Goal: Task Accomplishment & Management: Manage account settings

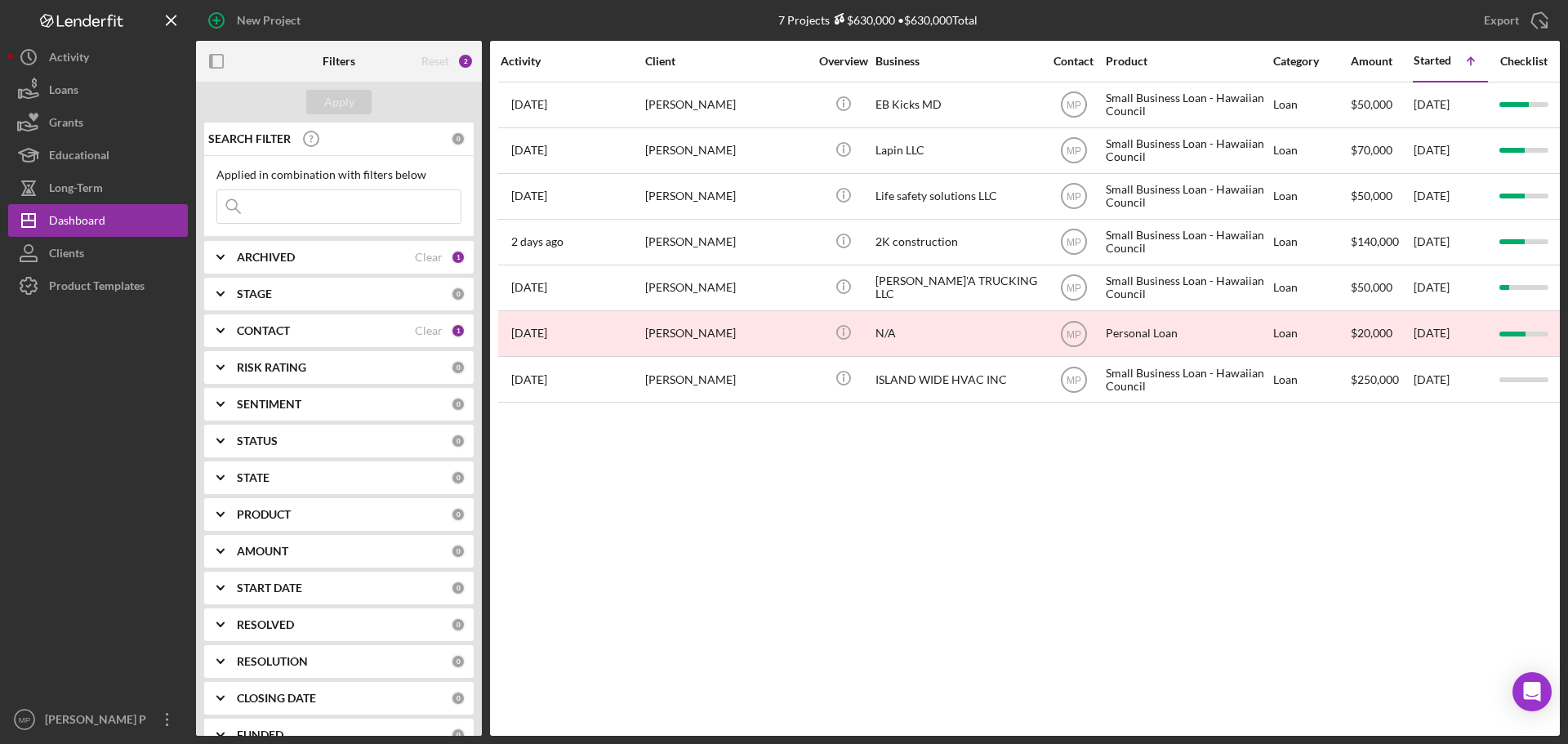
click at [253, 265] on div "ARCHIVED Clear 1" at bounding box center [351, 257] width 229 height 15
click at [223, 344] on input "Archived" at bounding box center [226, 350] width 17 height 17
checkbox input "true"
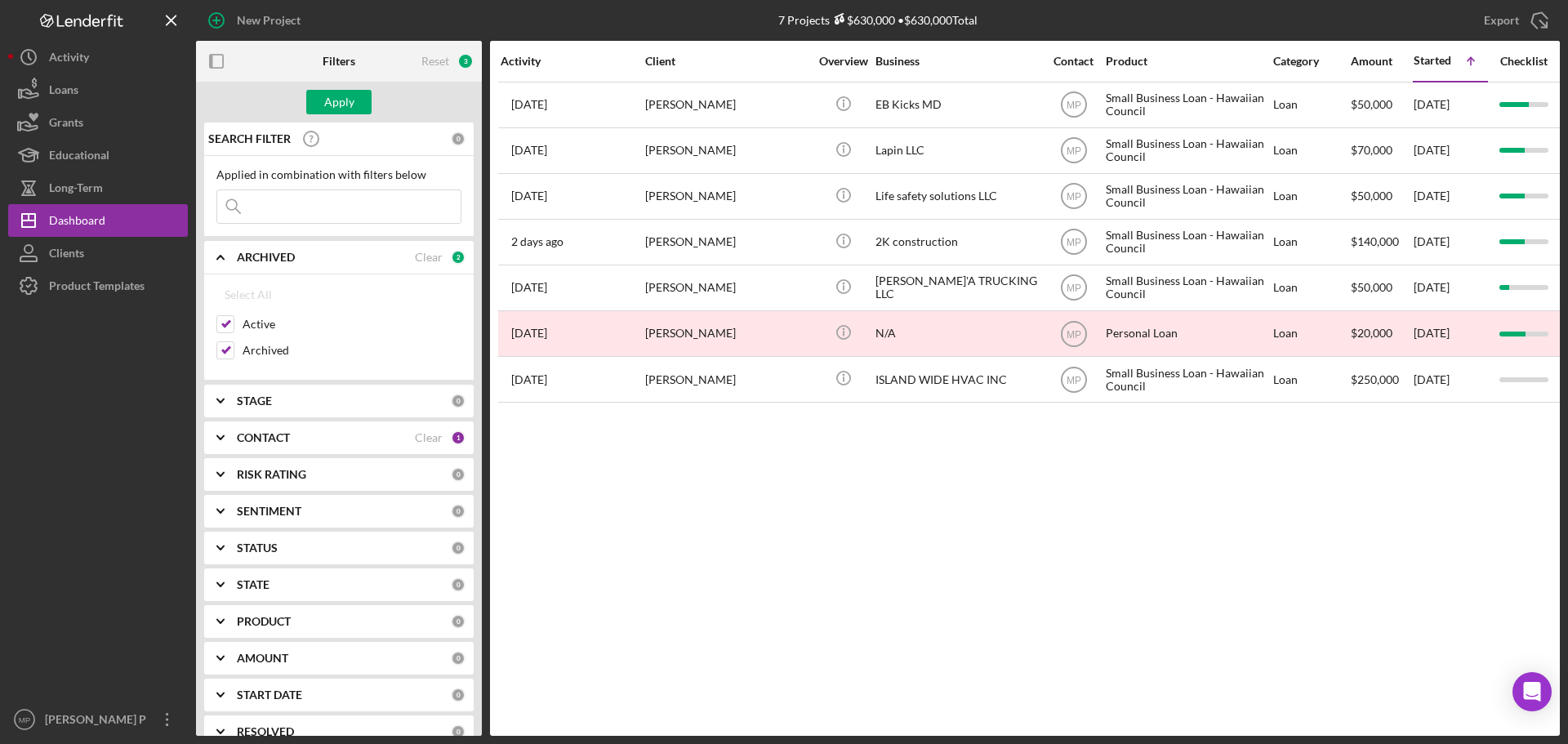
click at [297, 207] on input at bounding box center [339, 206] width 243 height 32
type input "fraser"
click at [344, 104] on div "Apply" at bounding box center [339, 101] width 30 height 25
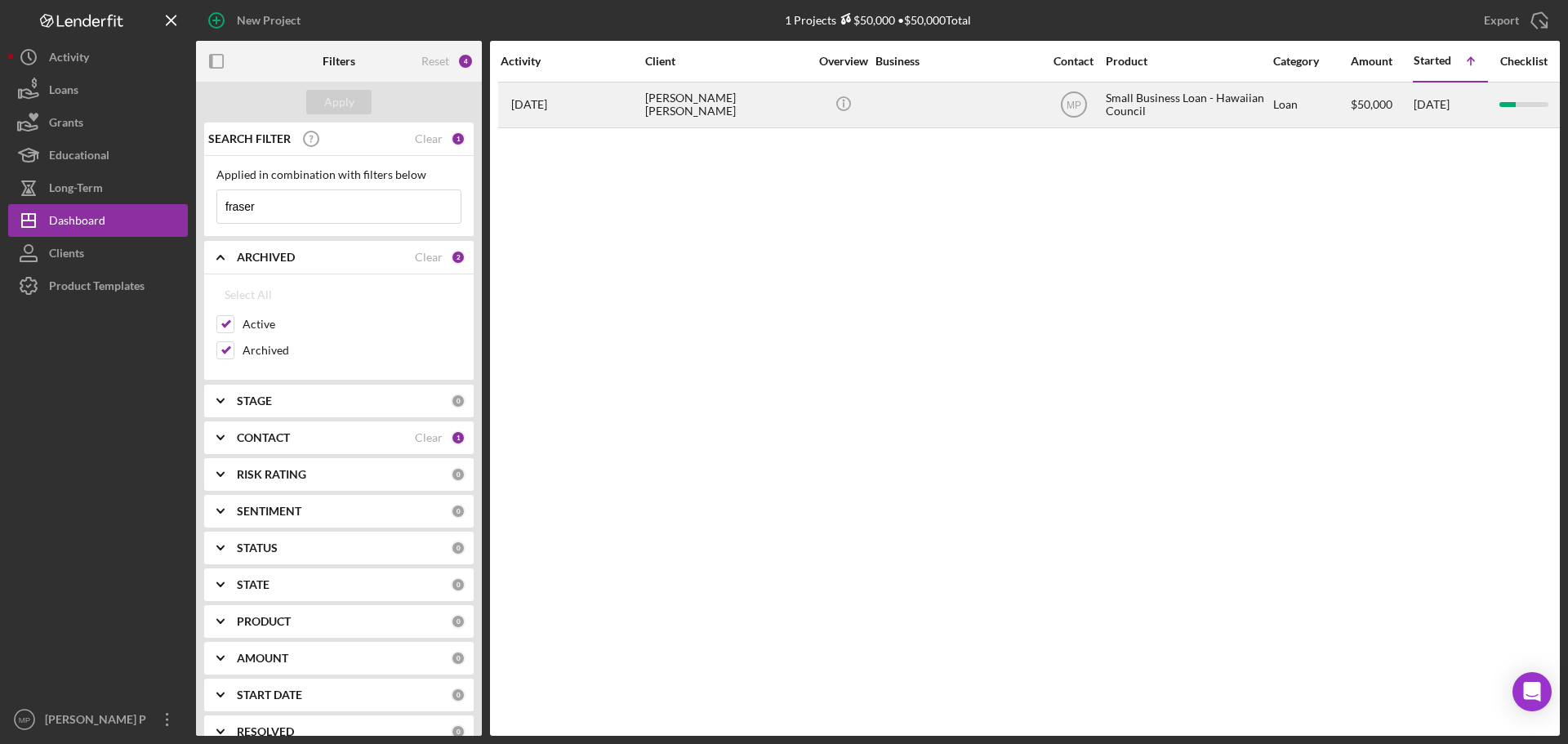
click at [706, 109] on div "[PERSON_NAME] [PERSON_NAME]" at bounding box center [726, 104] width 163 height 43
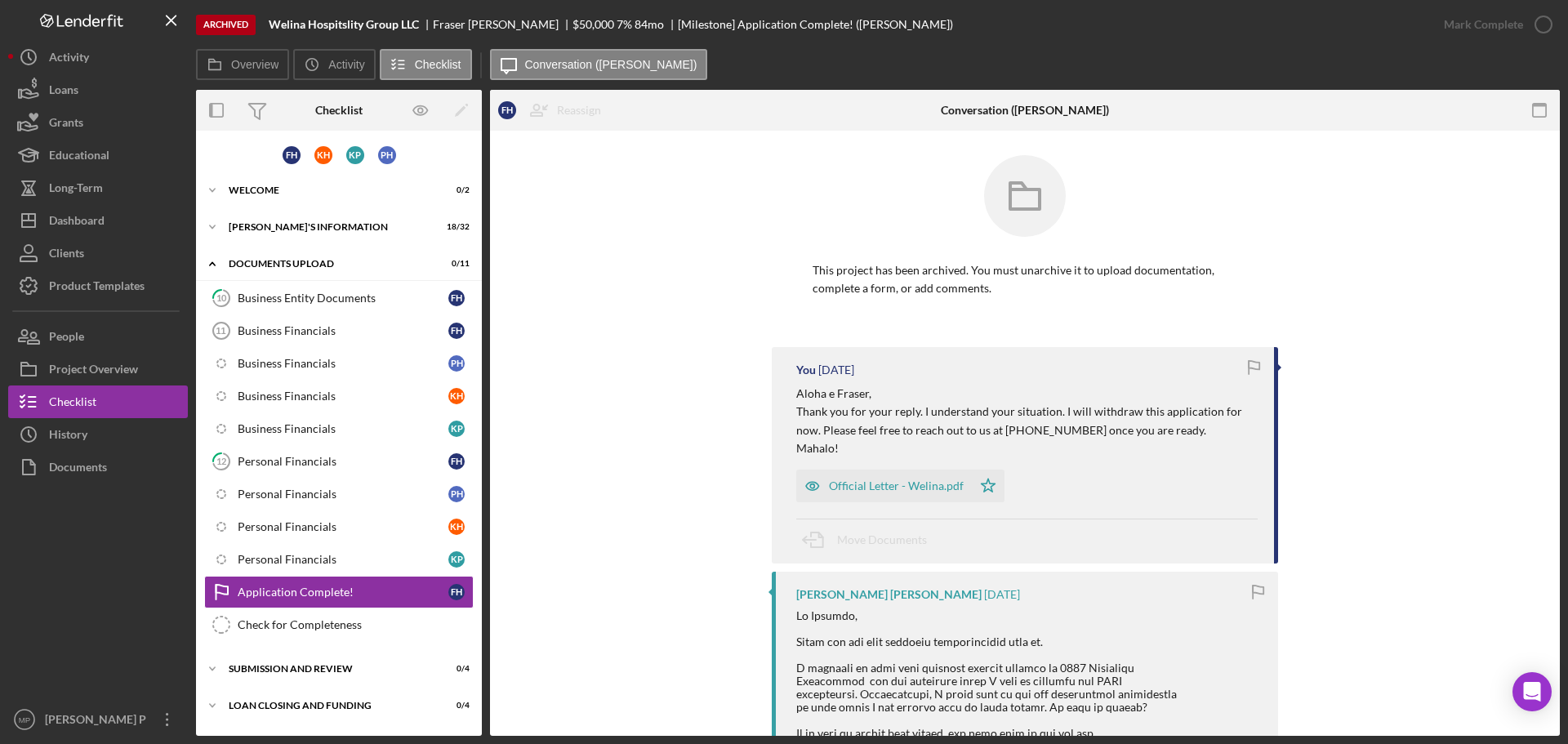
scroll to position [82, 0]
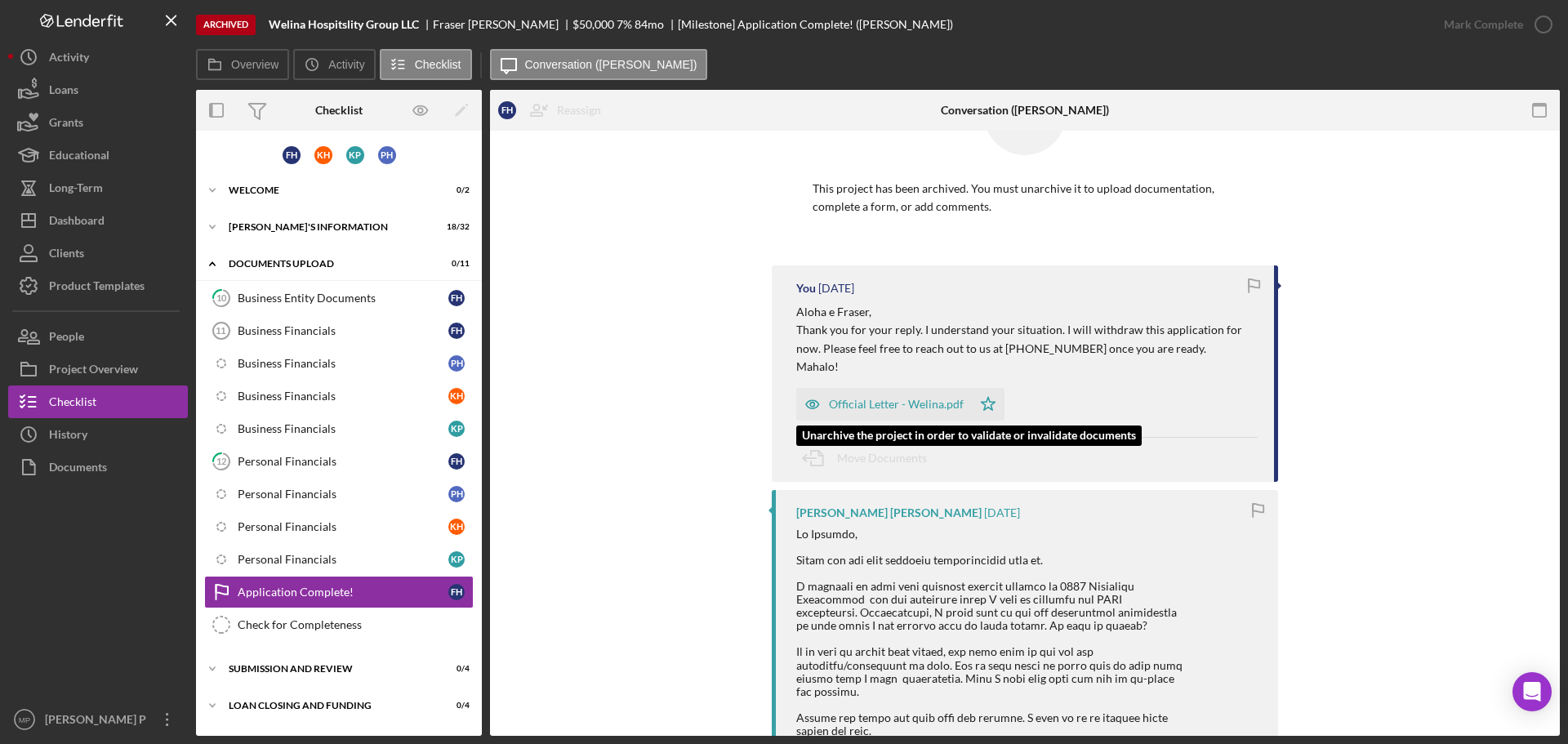
click at [905, 412] on div "Official Letter - Welina.pdf" at bounding box center [884, 404] width 176 height 32
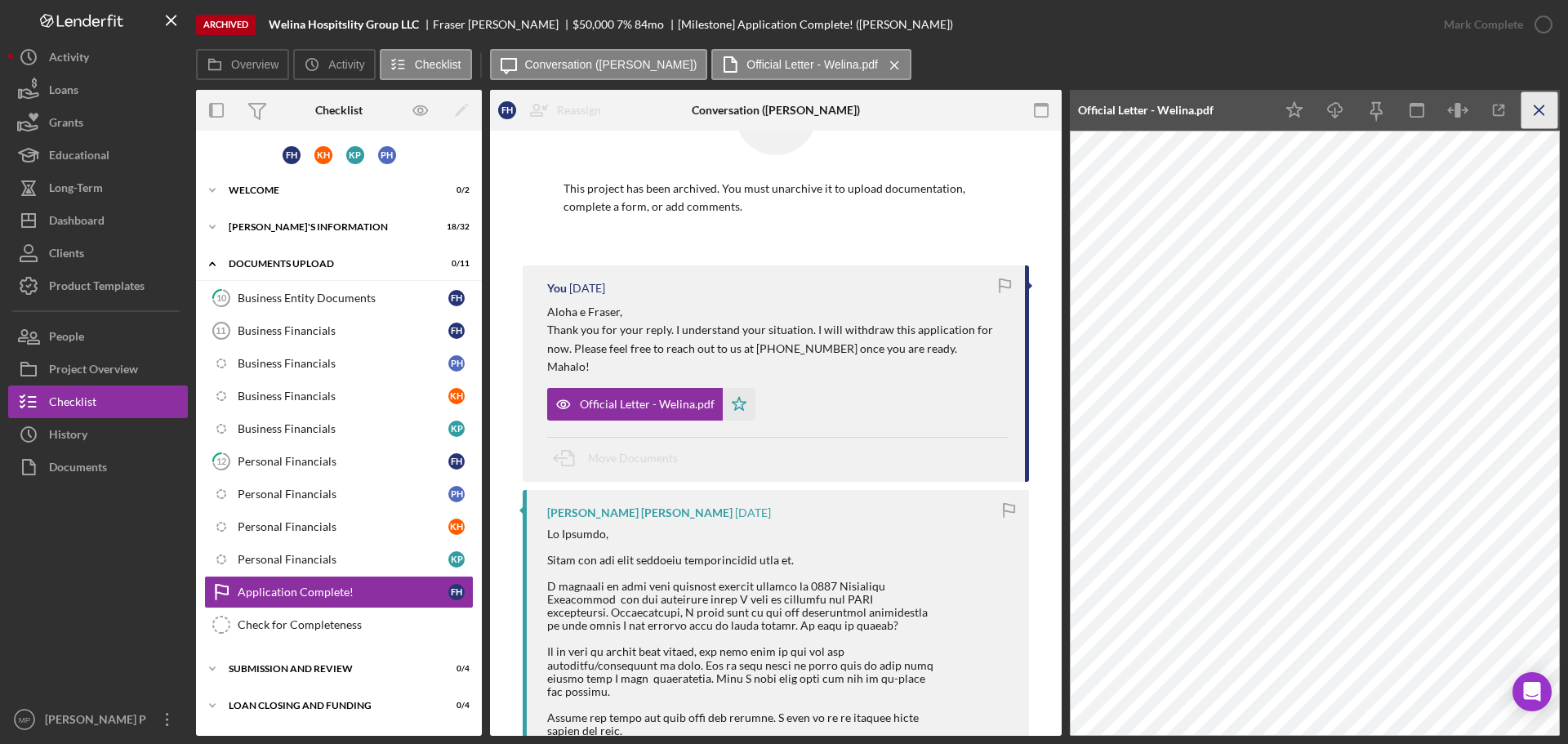
click at [1538, 107] on icon "Icon/Menu Close" at bounding box center [1540, 111] width 37 height 37
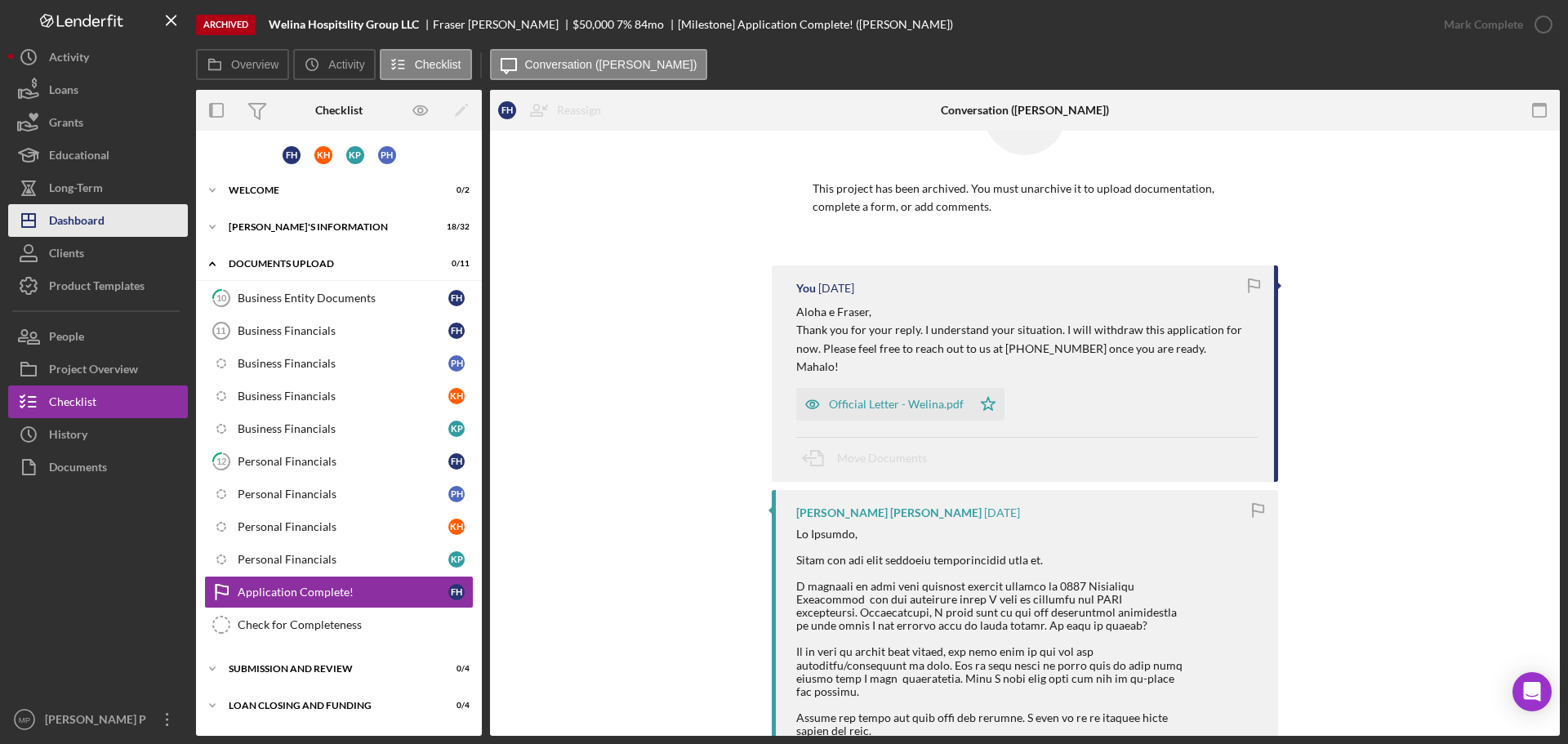
click at [112, 226] on button "Icon/Dashboard Dashboard" at bounding box center [98, 220] width 180 height 32
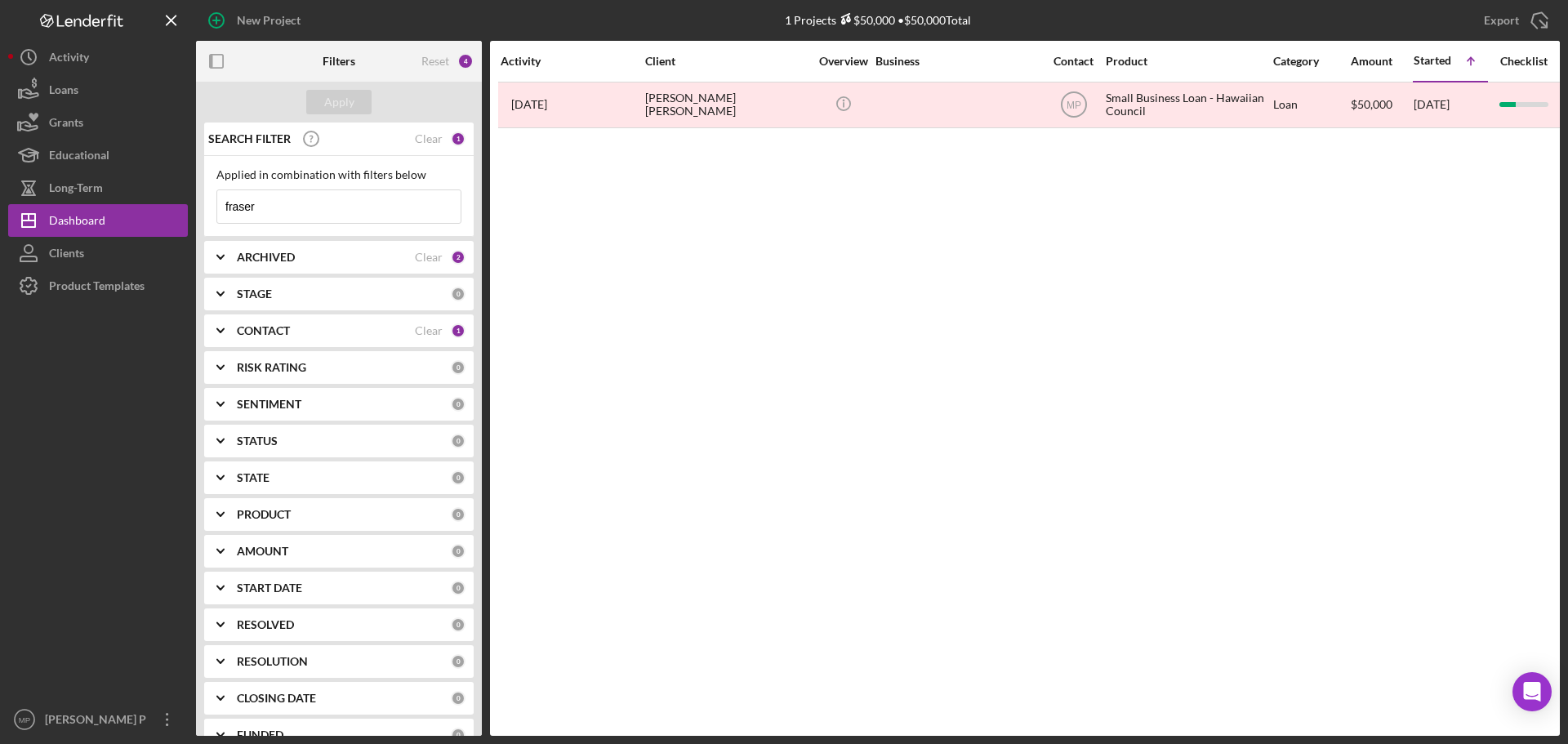
click at [281, 251] on b "ARCHIVED" at bounding box center [265, 257] width 58 height 13
click at [288, 207] on input "fraser" at bounding box center [339, 206] width 243 height 32
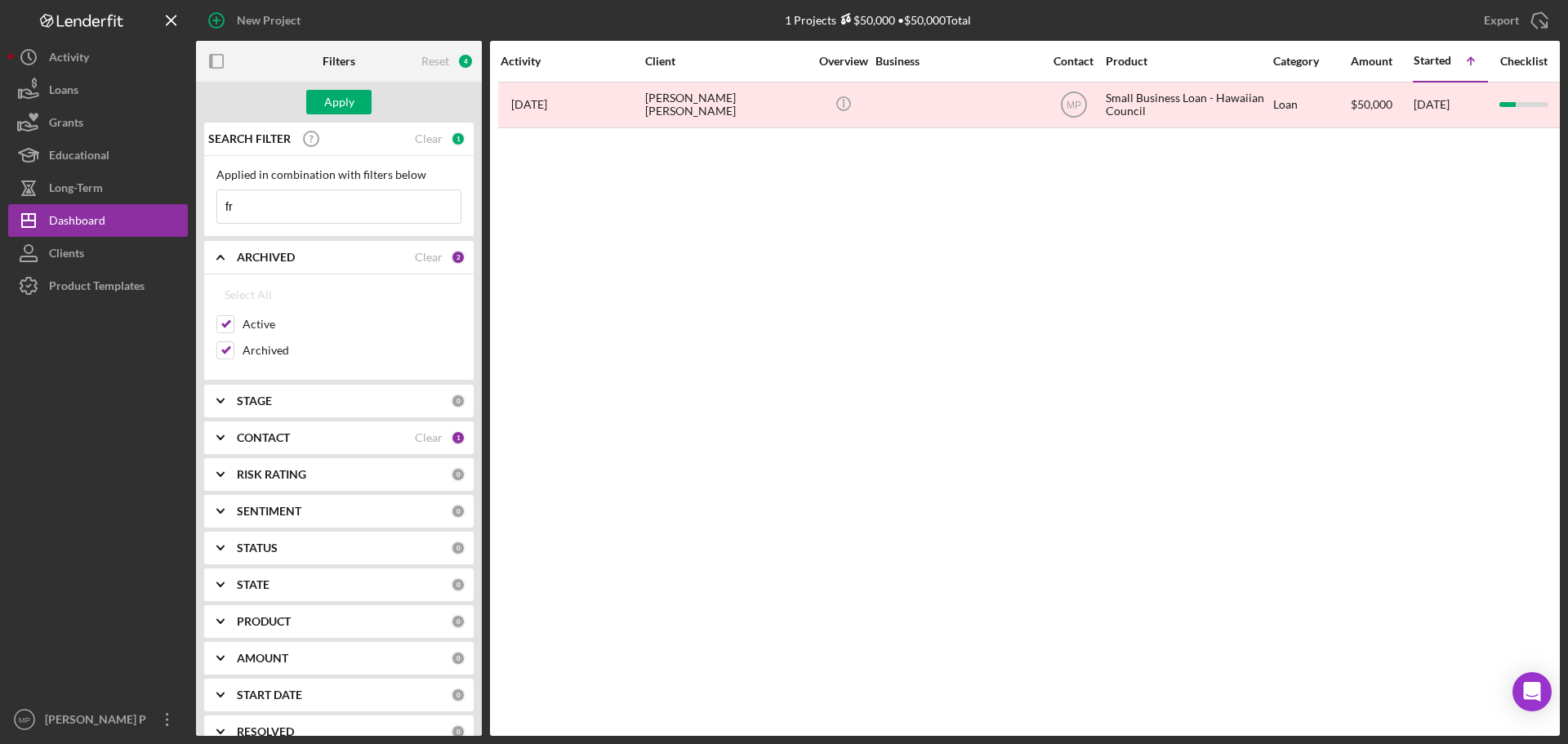
type input "f"
type input "sheaven"
click at [327, 100] on div "Apply" at bounding box center [339, 101] width 30 height 25
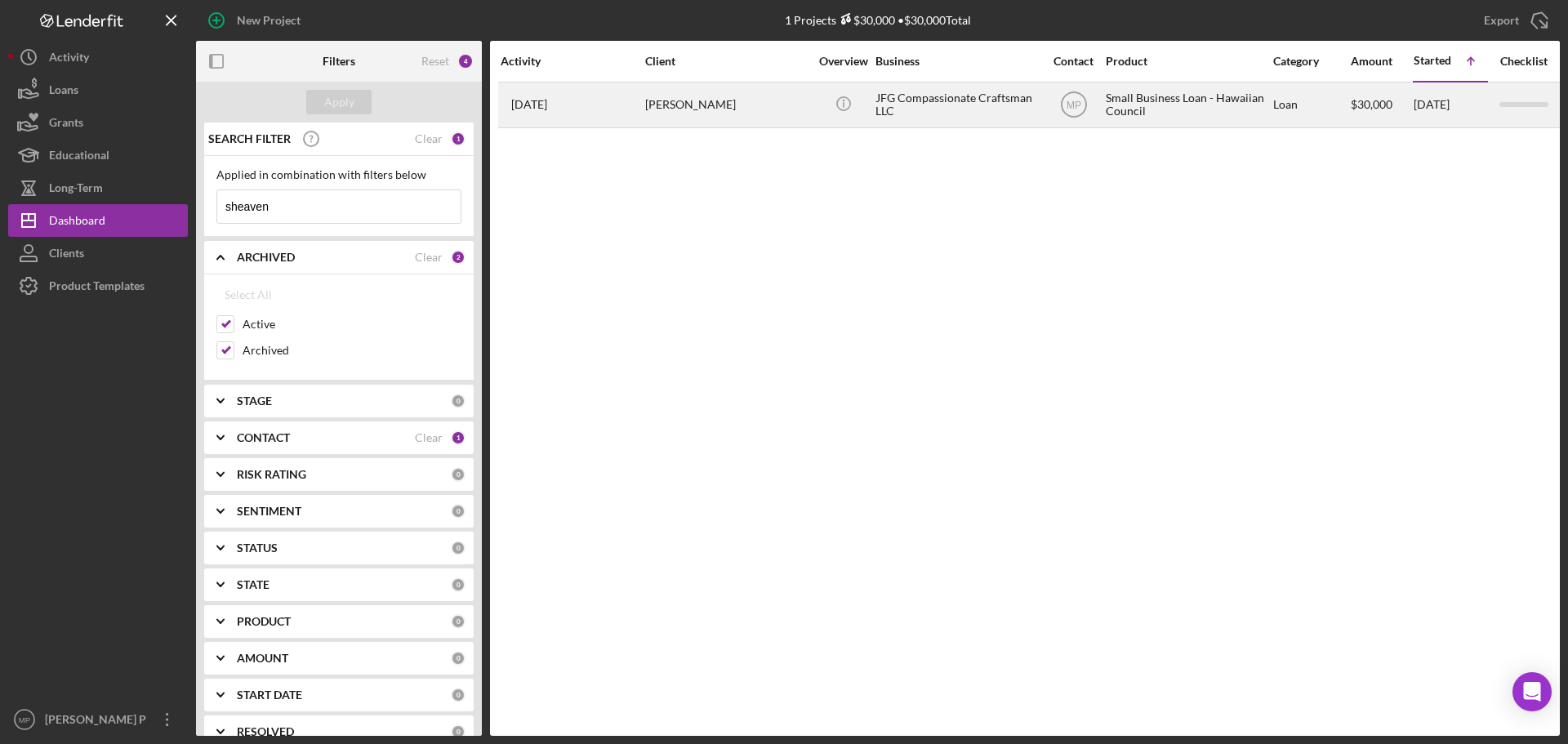
click at [949, 110] on div "JFG Compassionate Craftsman LLC" at bounding box center [957, 104] width 163 height 43
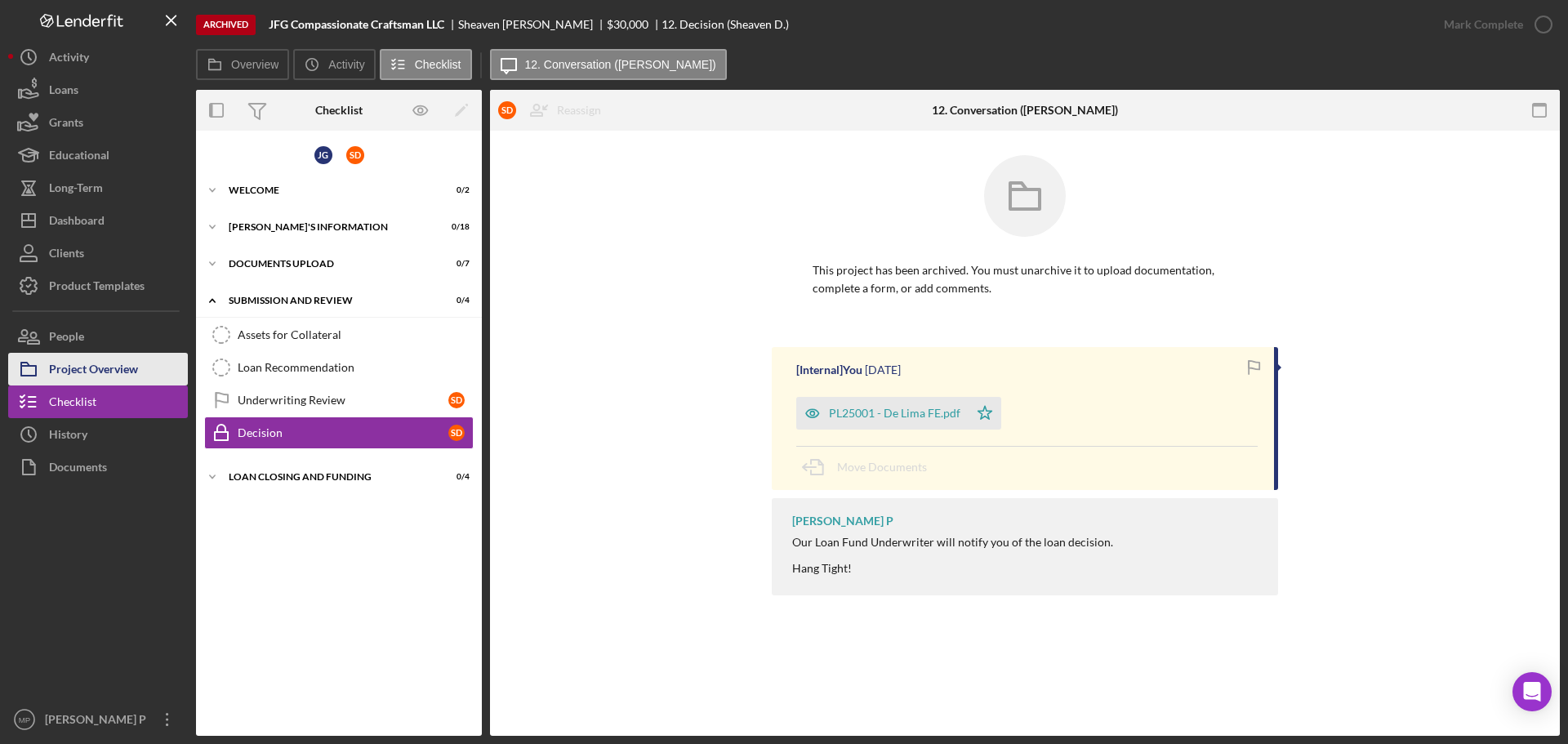
click at [73, 381] on div "Project Overview" at bounding box center [93, 372] width 89 height 37
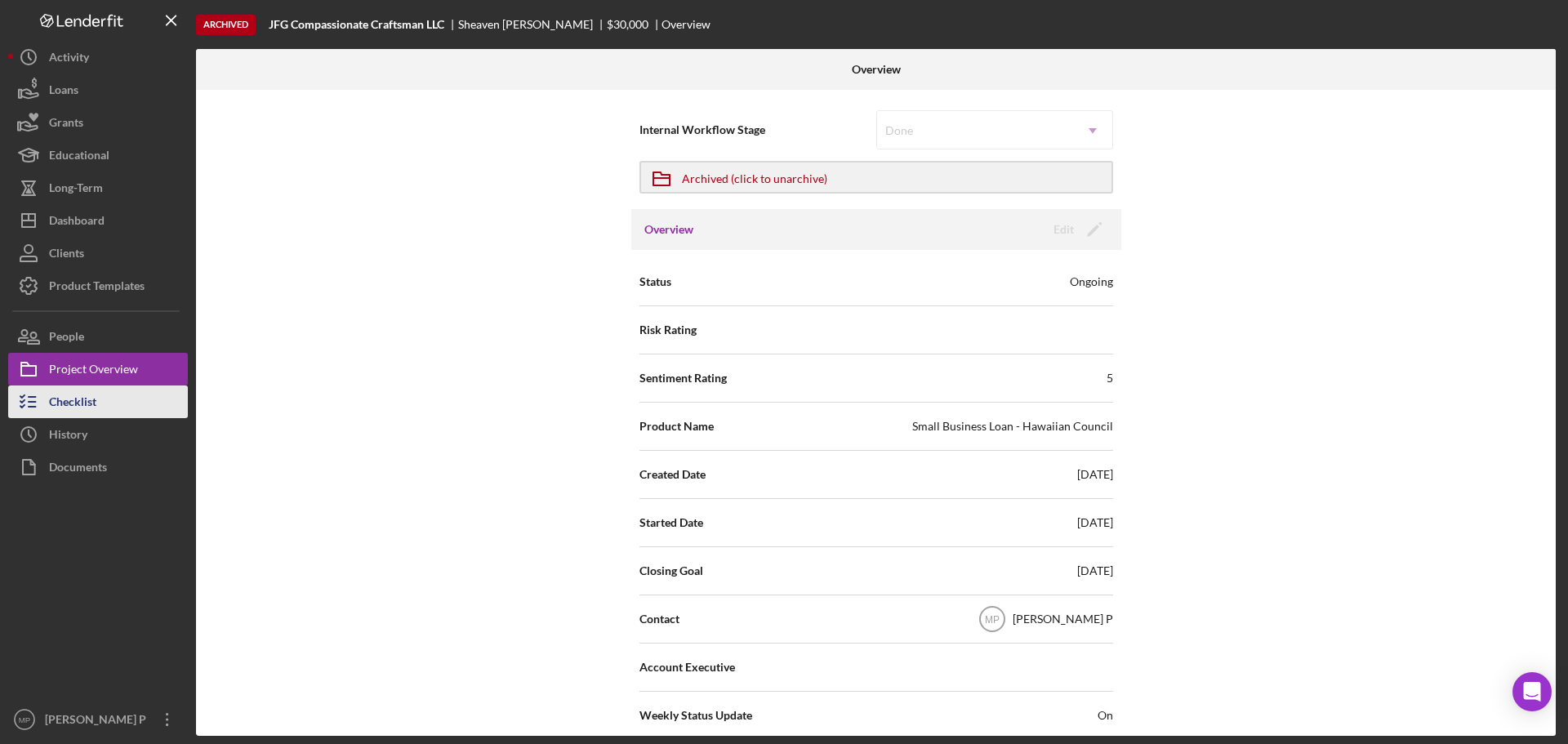
click at [51, 407] on div "Checklist" at bounding box center [72, 404] width 47 height 37
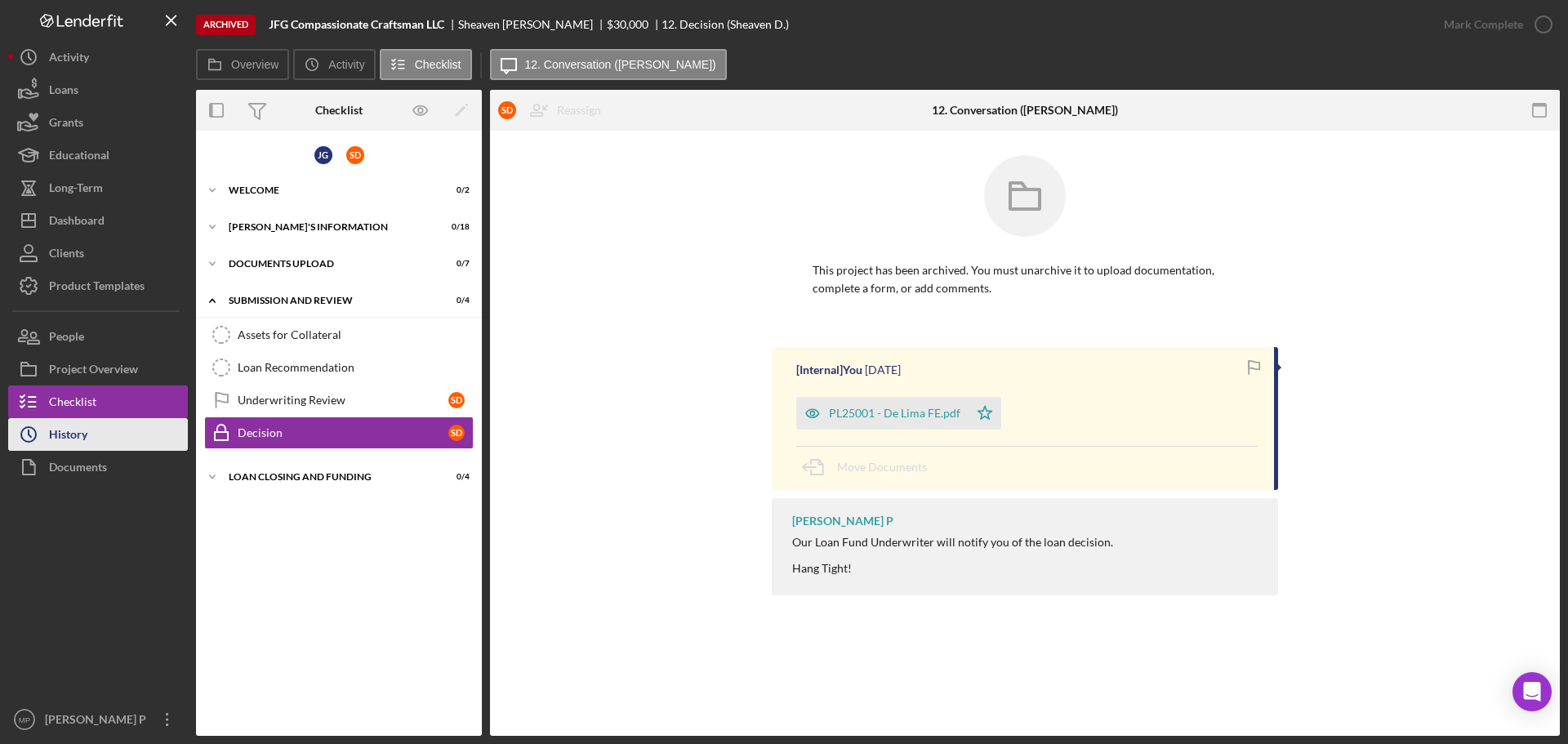
click at [117, 432] on button "Icon/History History" at bounding box center [98, 434] width 180 height 32
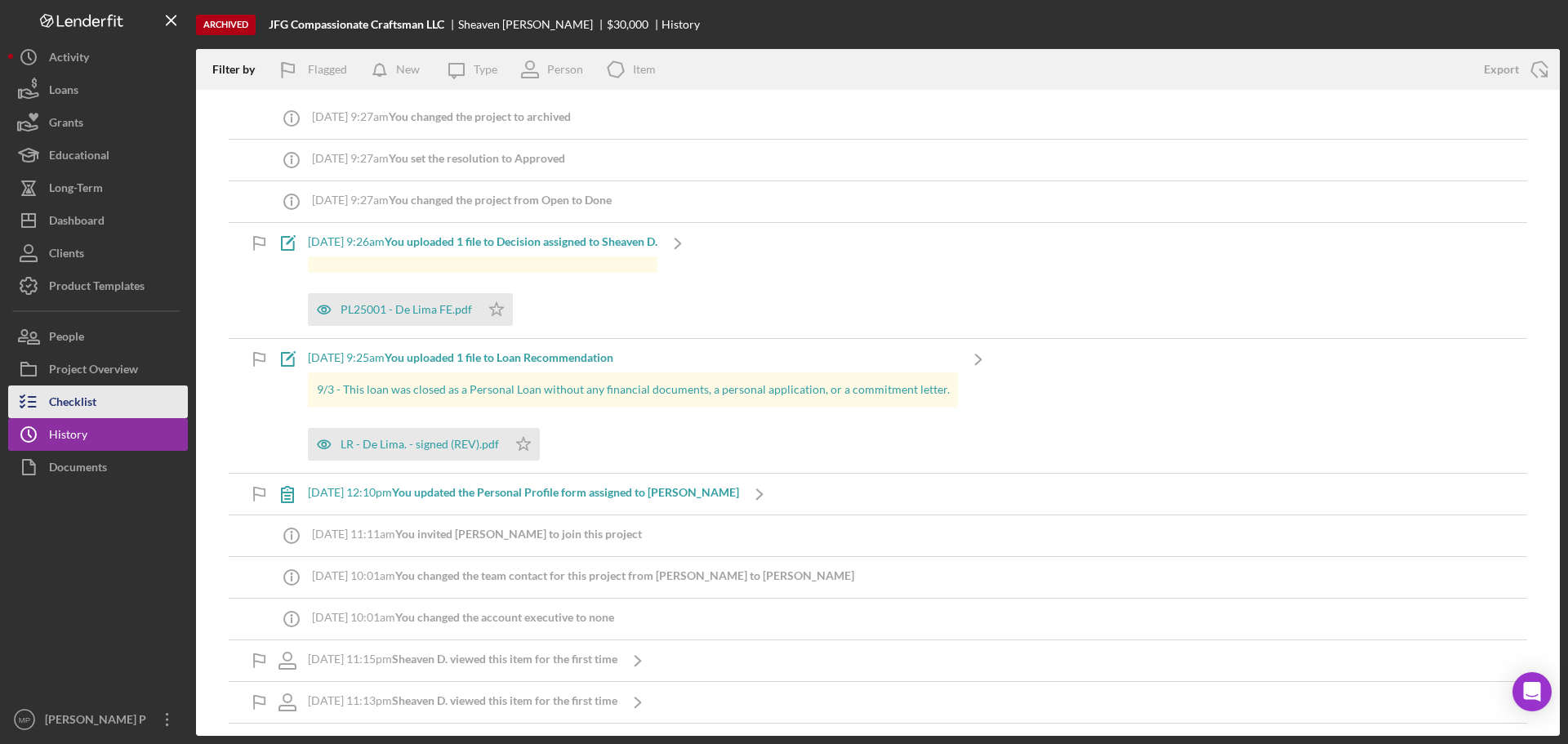
click at [89, 407] on div "Checklist" at bounding box center [72, 404] width 47 height 37
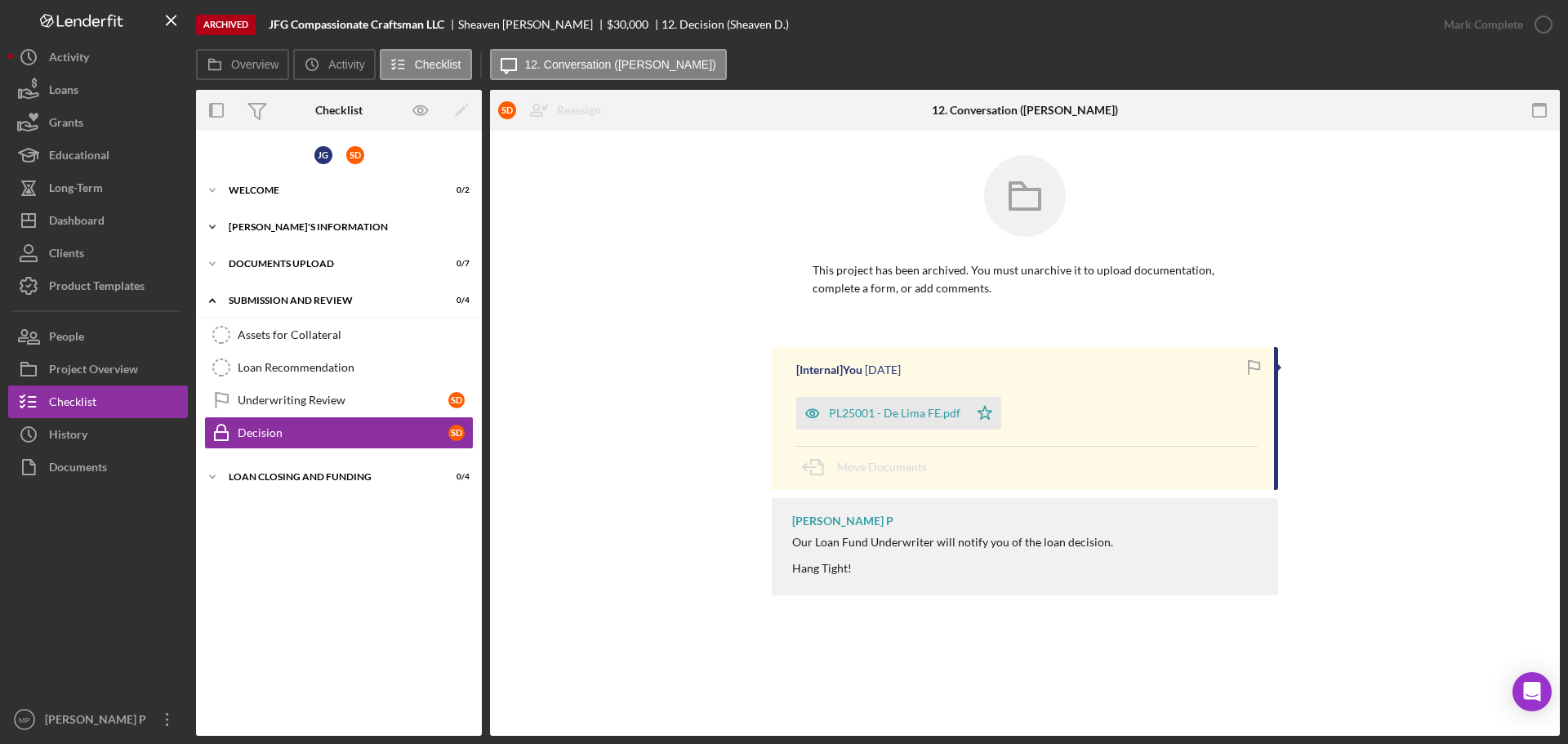
click at [275, 230] on div "[PERSON_NAME]'S INFORMATION" at bounding box center [345, 227] width 233 height 10
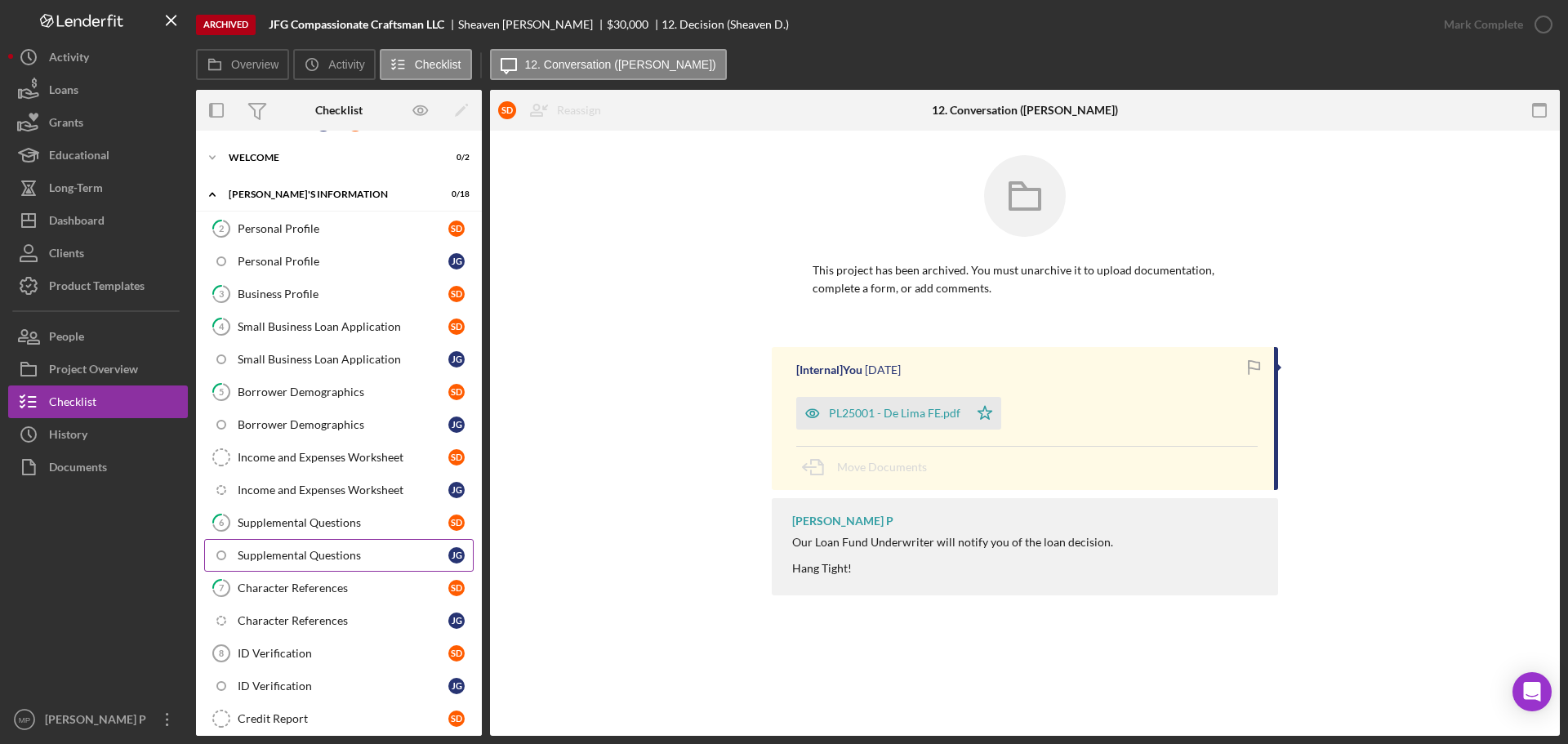
scroll to position [82, 0]
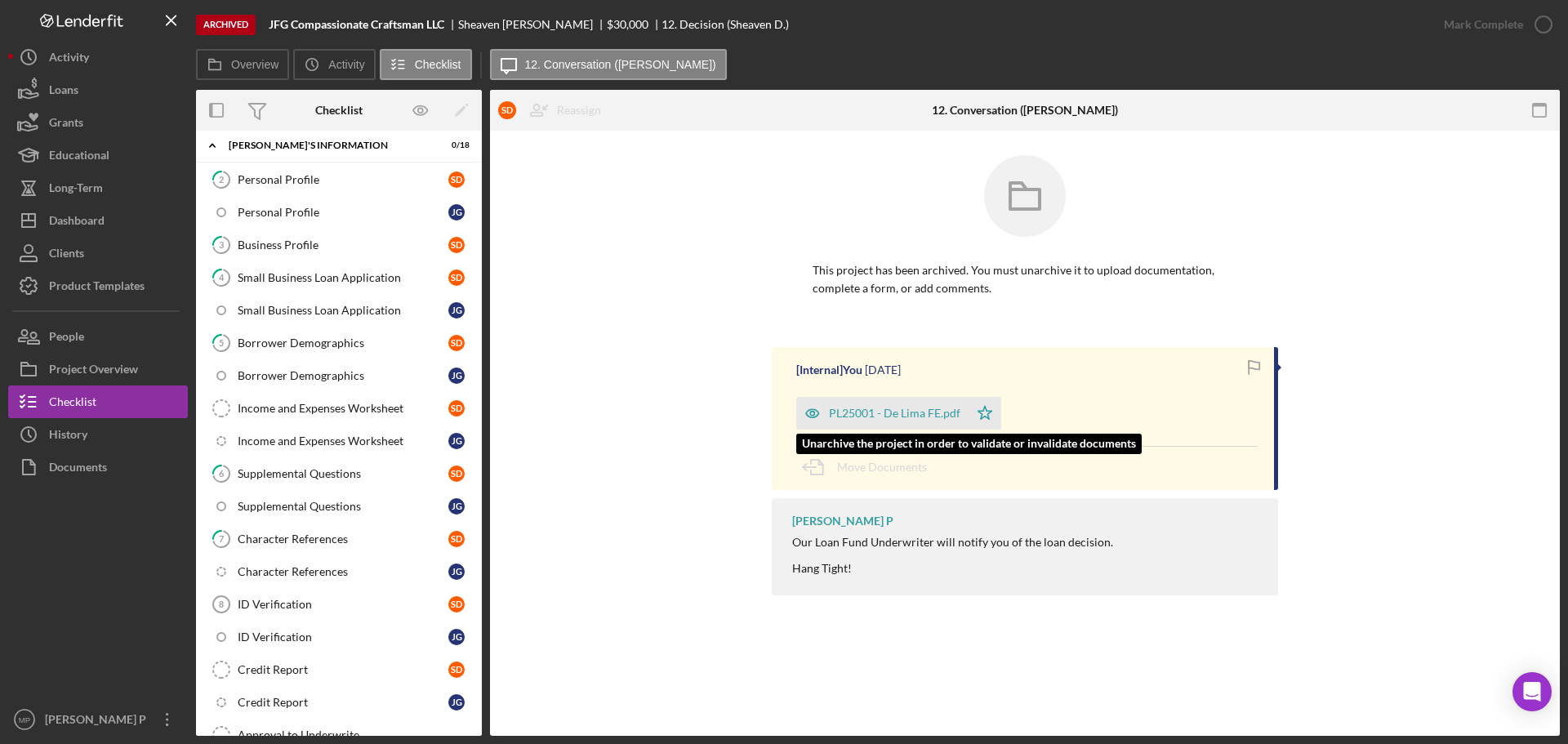
click at [897, 419] on div "PL25001 - De Lima FE.pdf" at bounding box center [894, 413] width 132 height 13
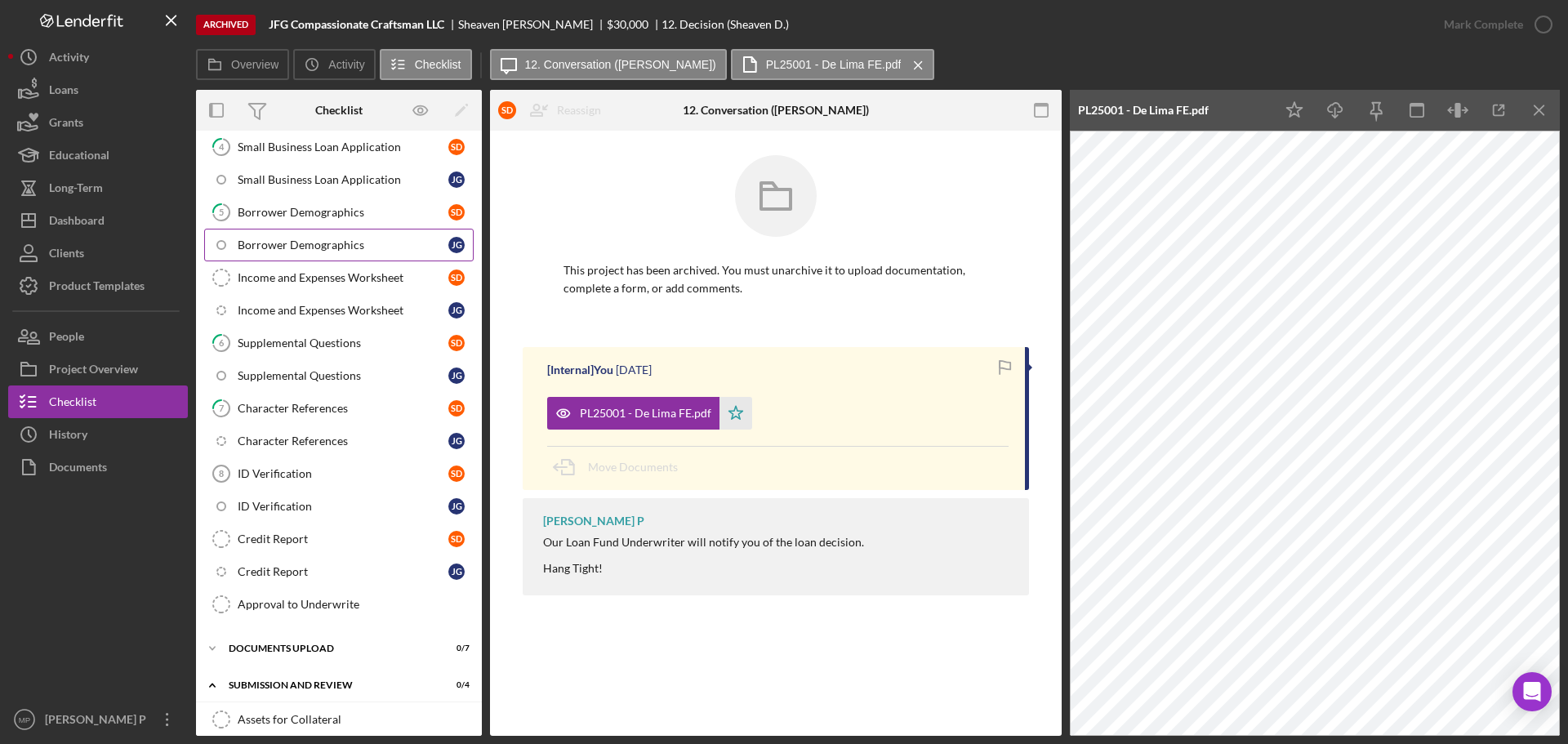
scroll to position [245, 0]
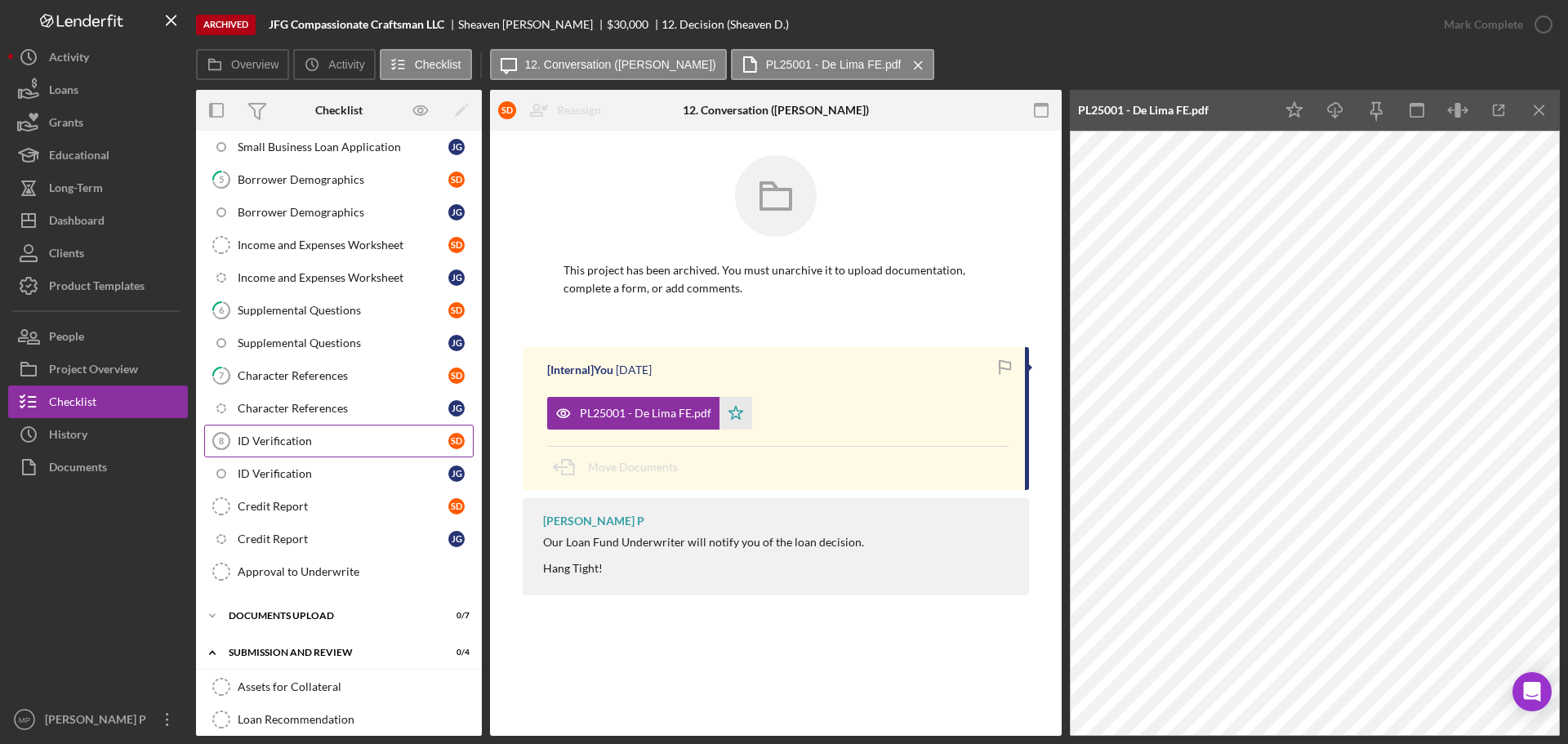
click at [319, 441] on div "ID Verification" at bounding box center [343, 441] width 211 height 13
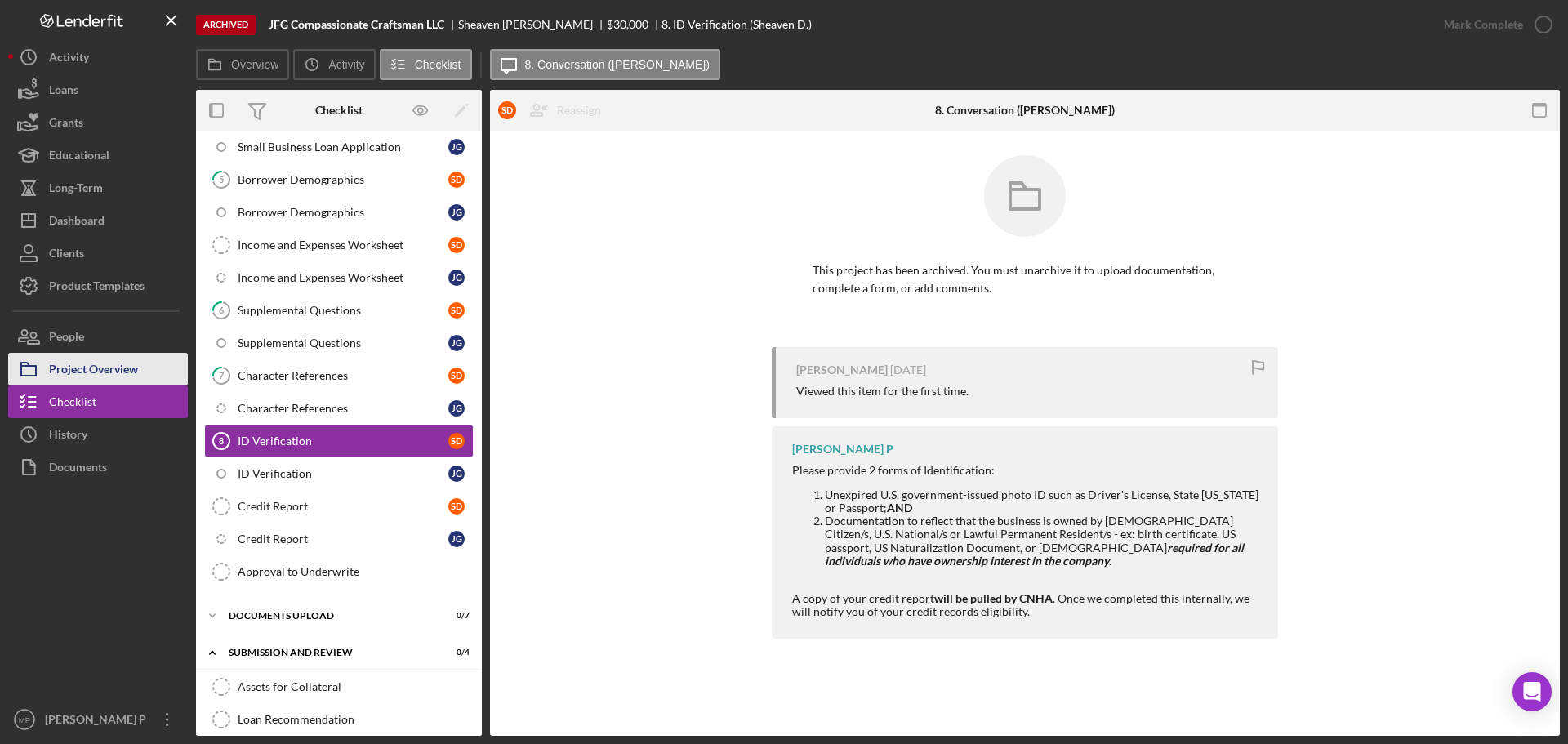
click at [94, 361] on div "Project Overview" at bounding box center [93, 372] width 89 height 37
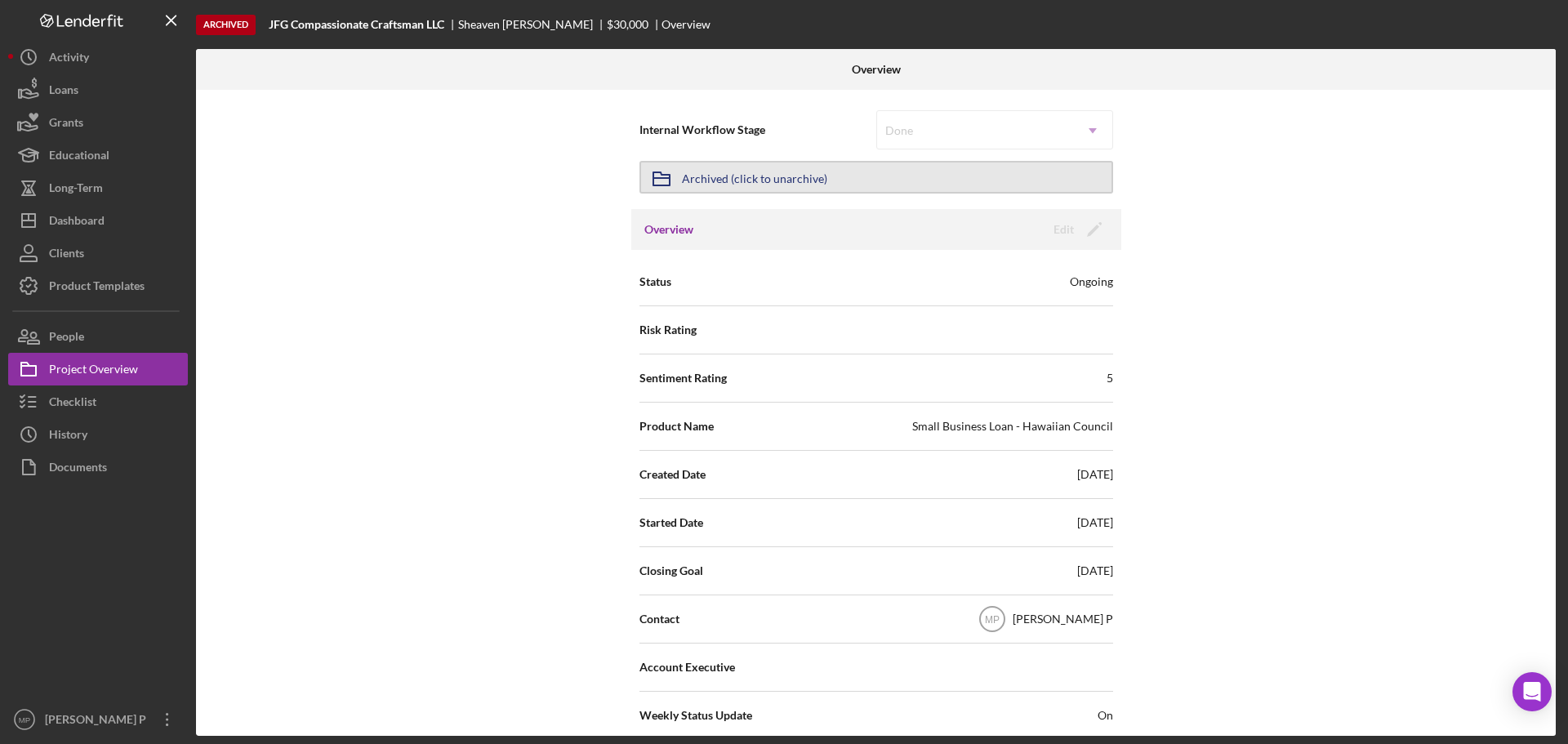
click at [866, 177] on button "Icon/Archived Archived (click to unarchive)" at bounding box center [877, 177] width 474 height 32
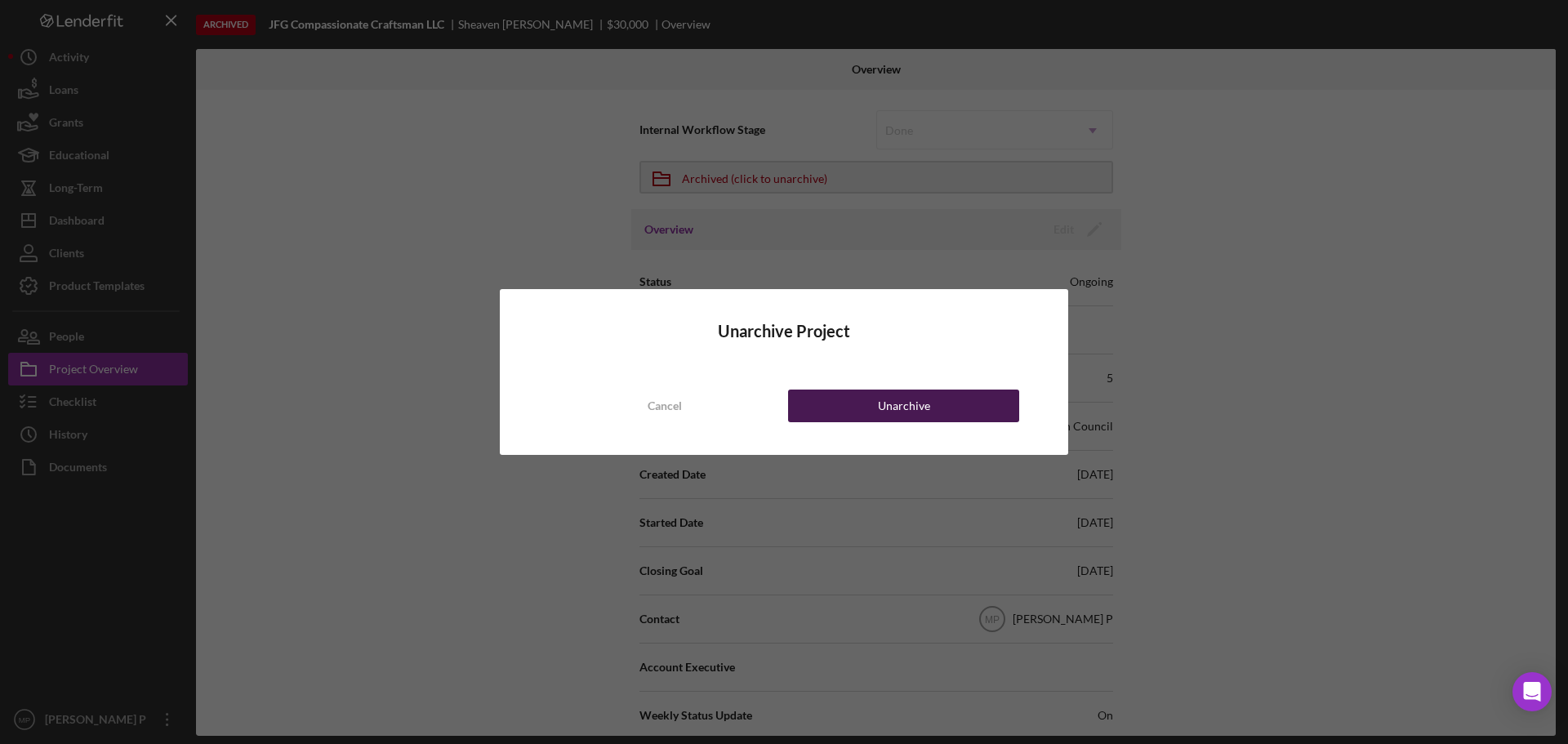
click at [878, 410] on button "Unarchive" at bounding box center [903, 406] width 231 height 32
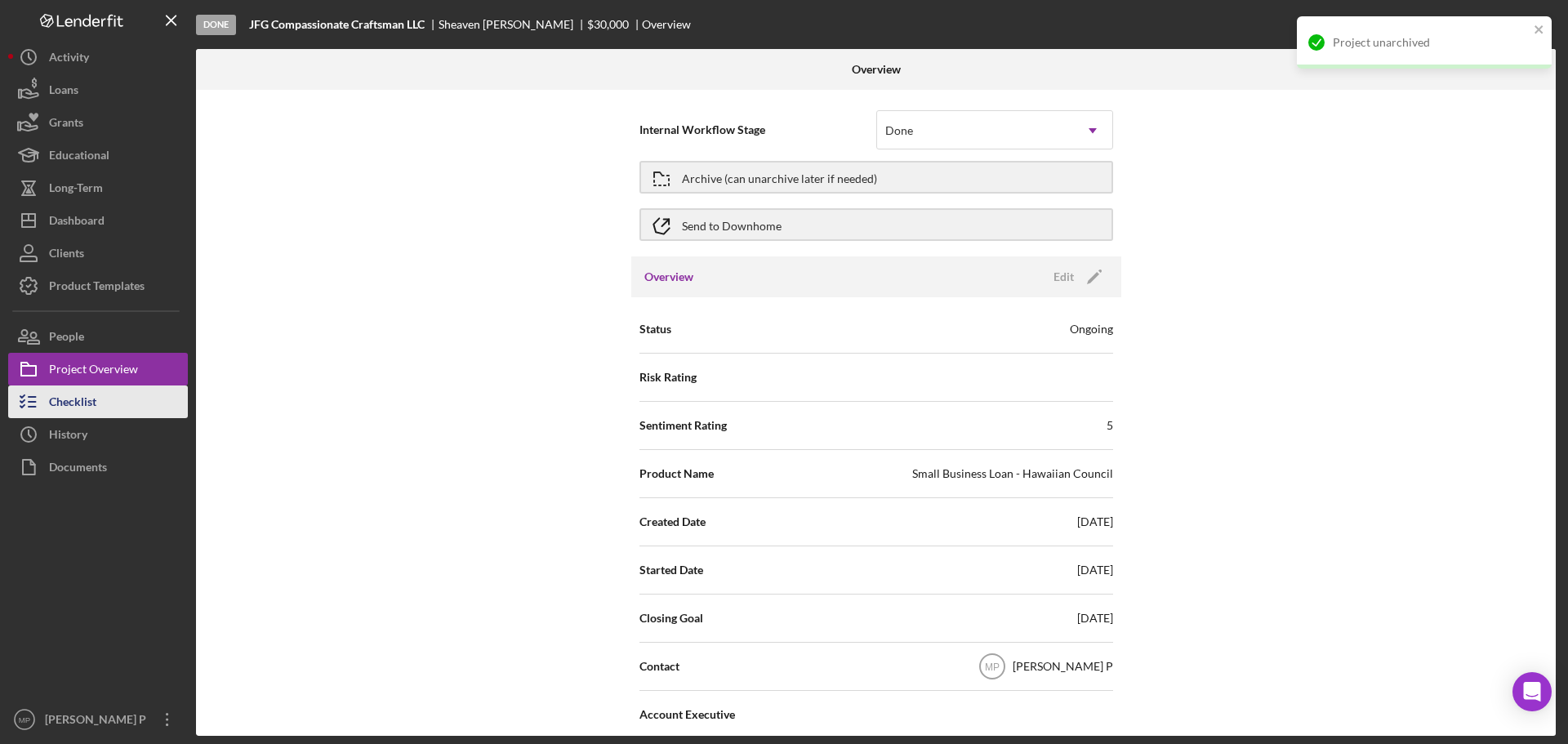
click at [109, 407] on button "Checklist" at bounding box center [98, 401] width 180 height 32
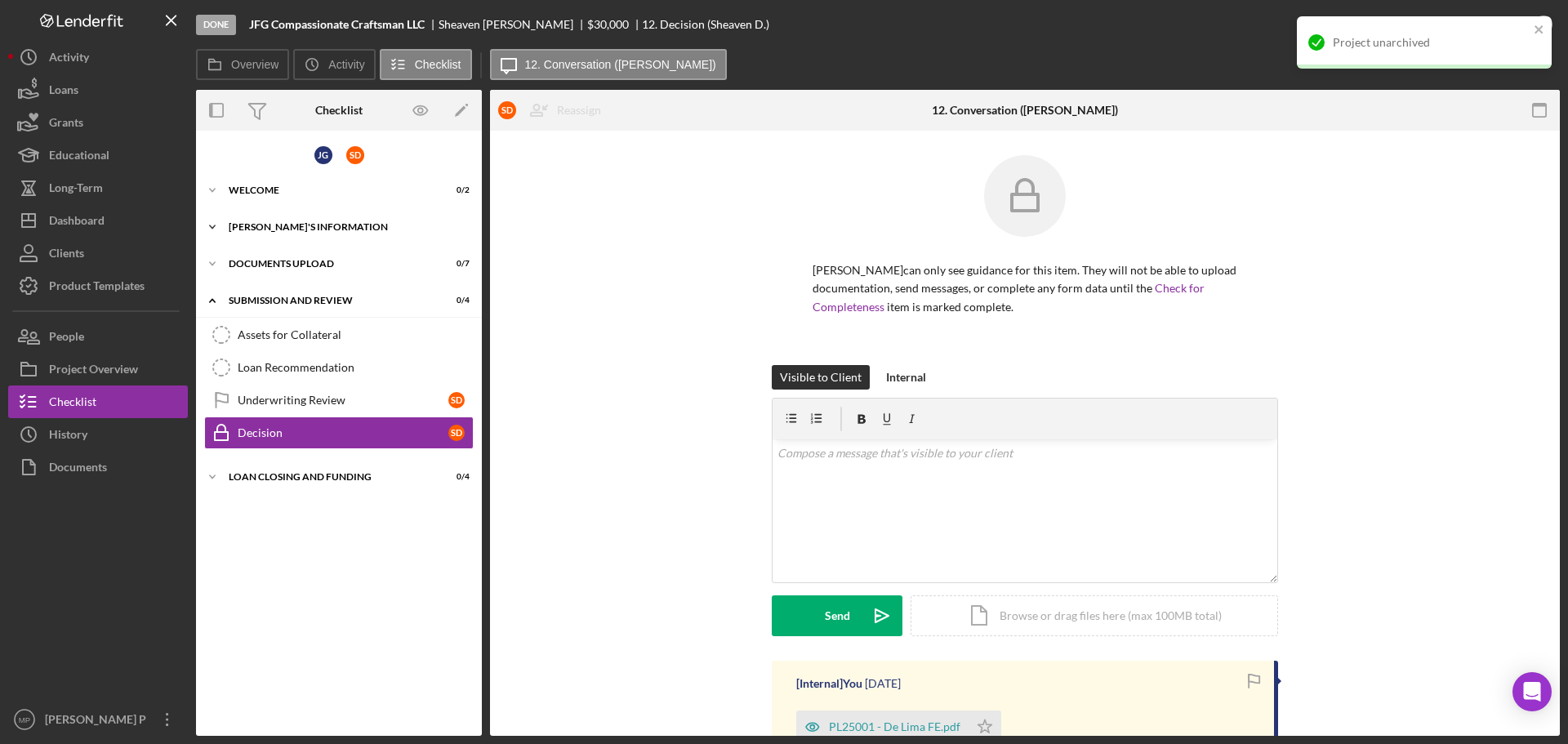
click at [316, 233] on div "Icon/Expander [PERSON_NAME]'S INFORMATION 0 / 18" at bounding box center [339, 227] width 286 height 32
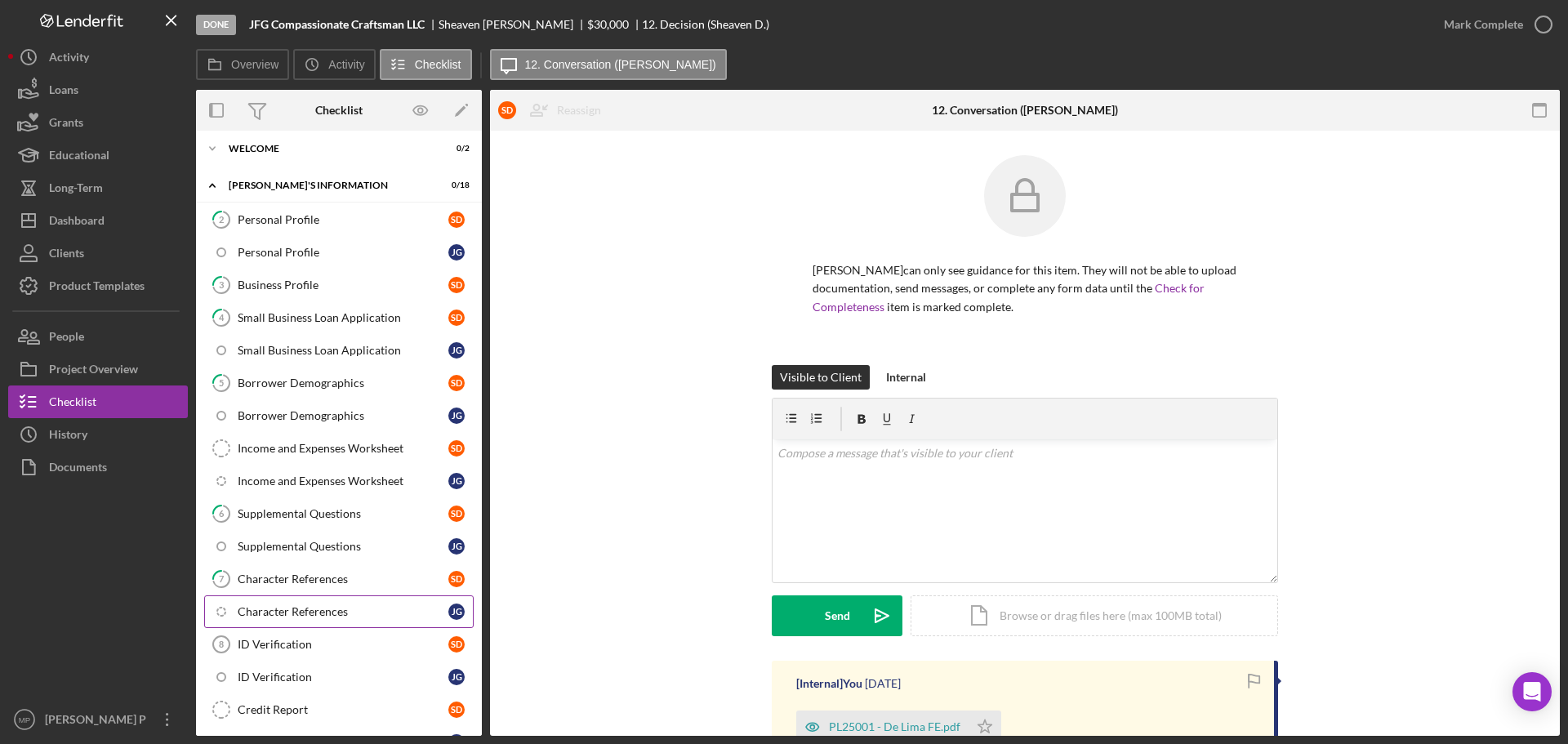
scroll to position [82, 0]
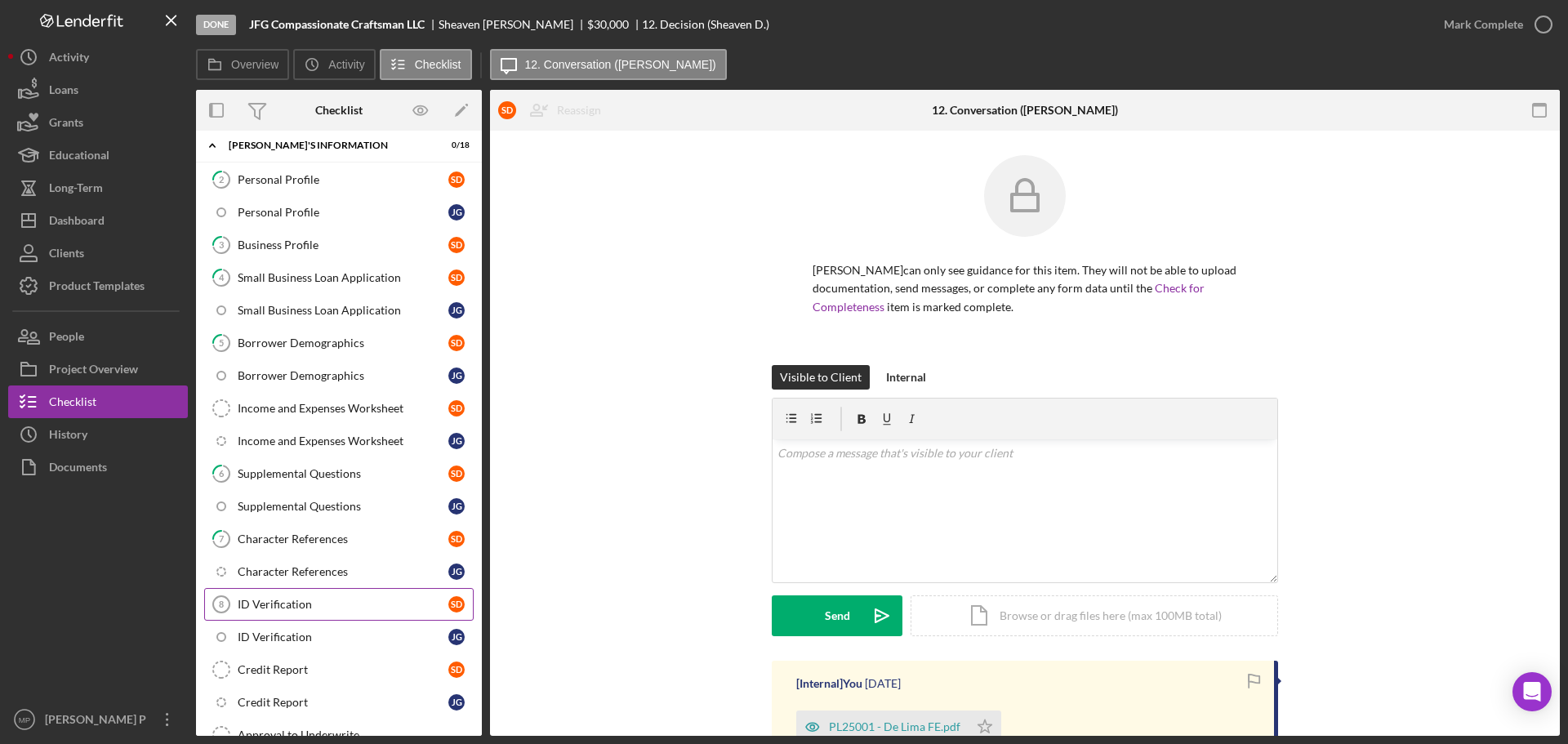
click at [319, 602] on div "ID Verification" at bounding box center [343, 605] width 211 height 13
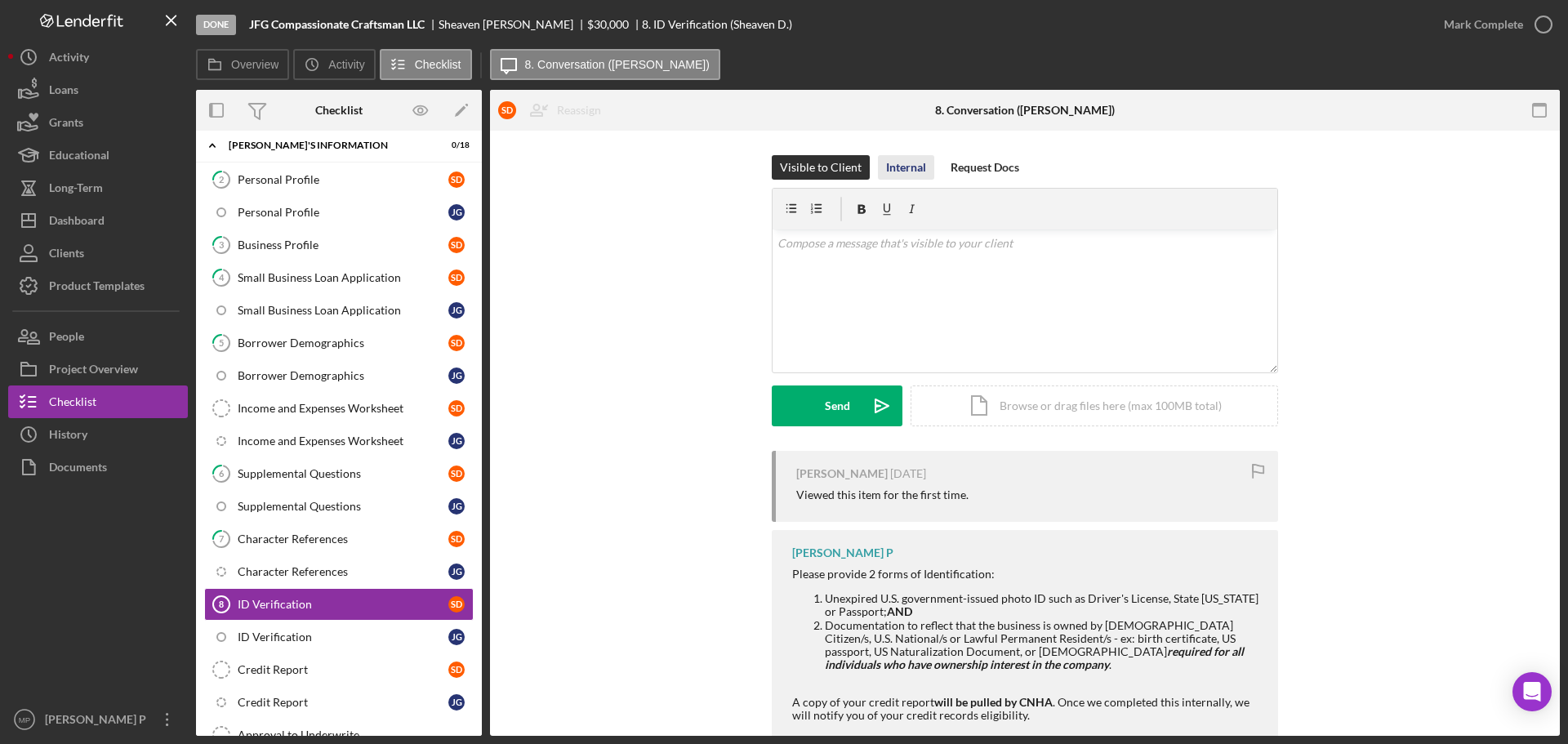
click at [890, 162] on div "Internal" at bounding box center [905, 167] width 40 height 25
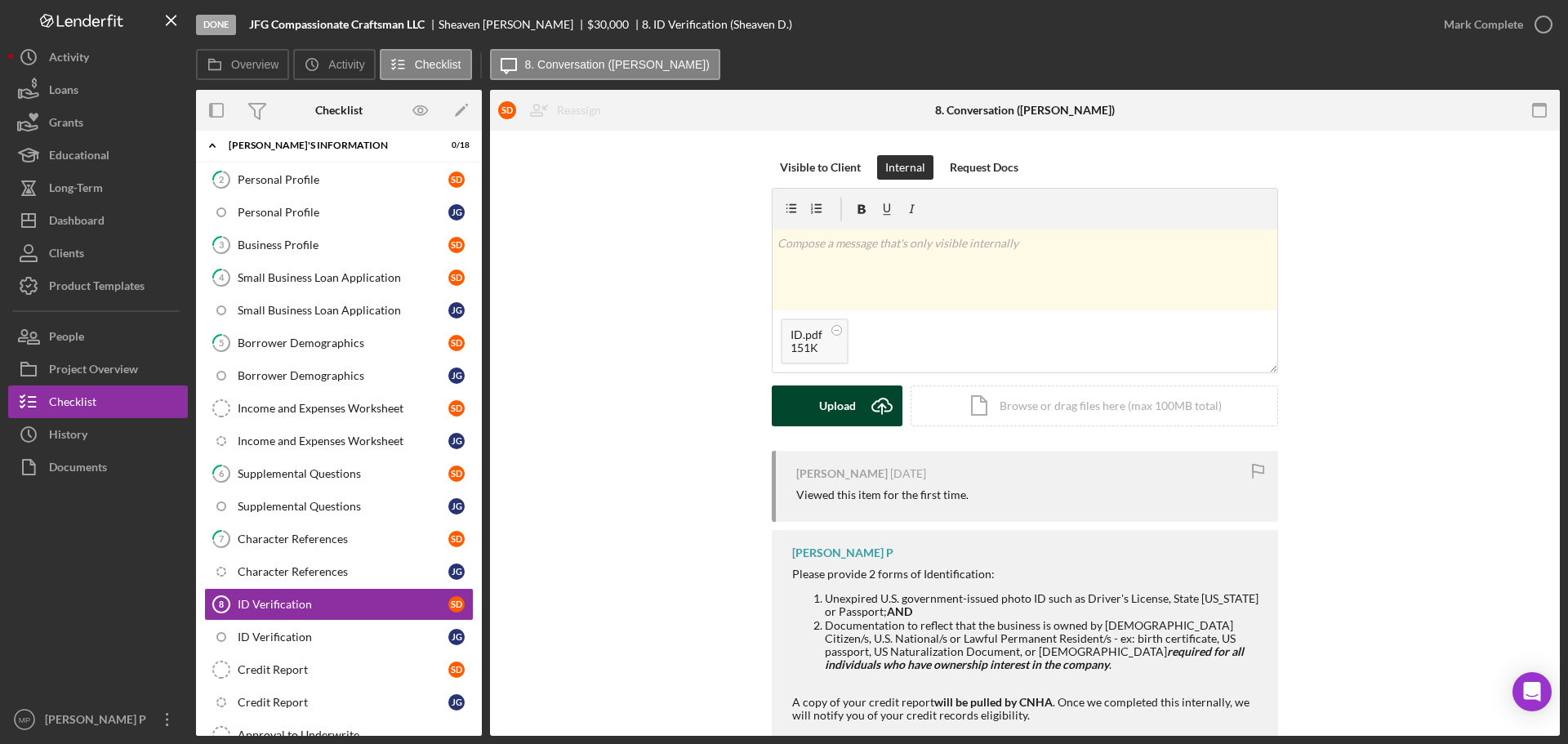
click at [831, 410] on div "Upload" at bounding box center [838, 406] width 37 height 41
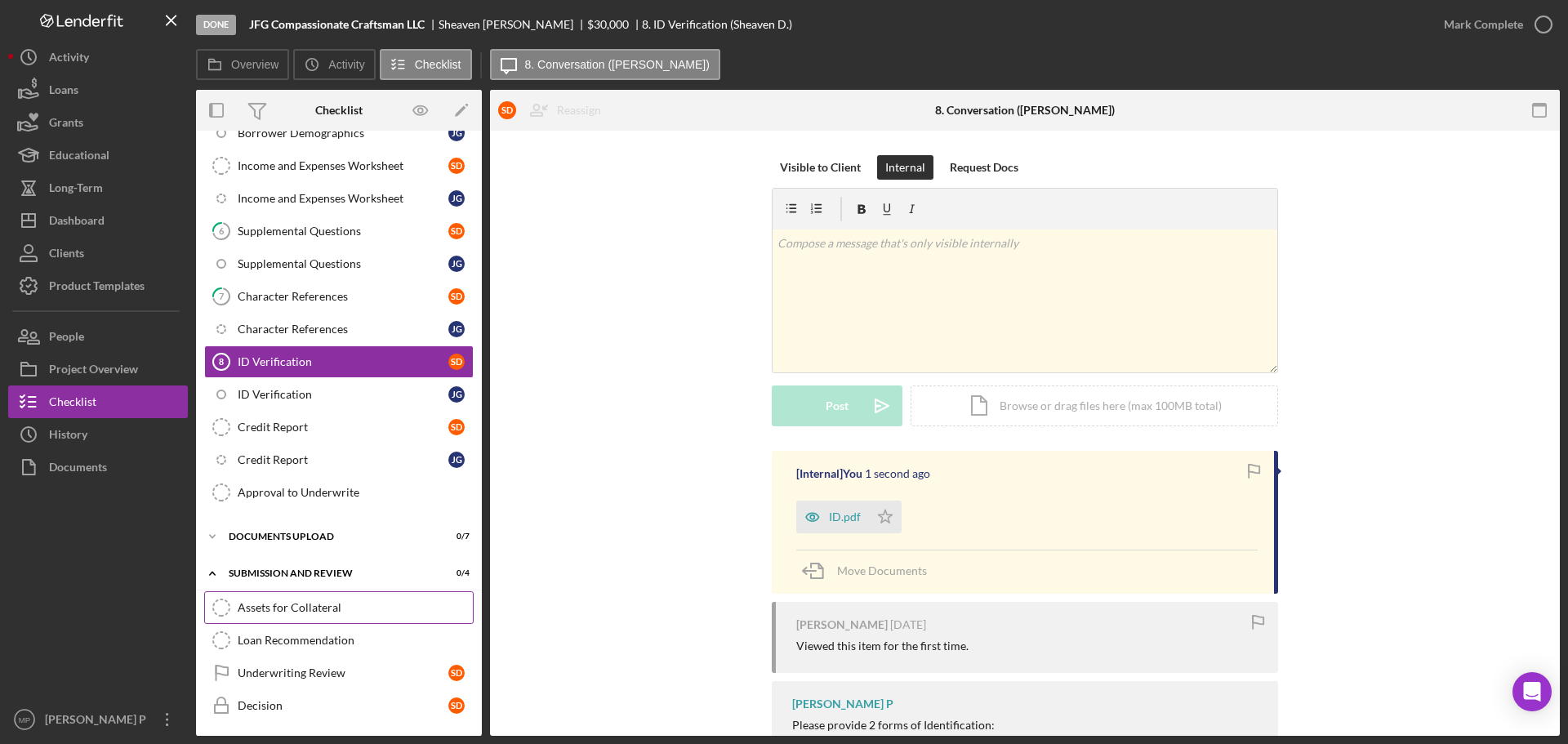
scroll to position [363, 0]
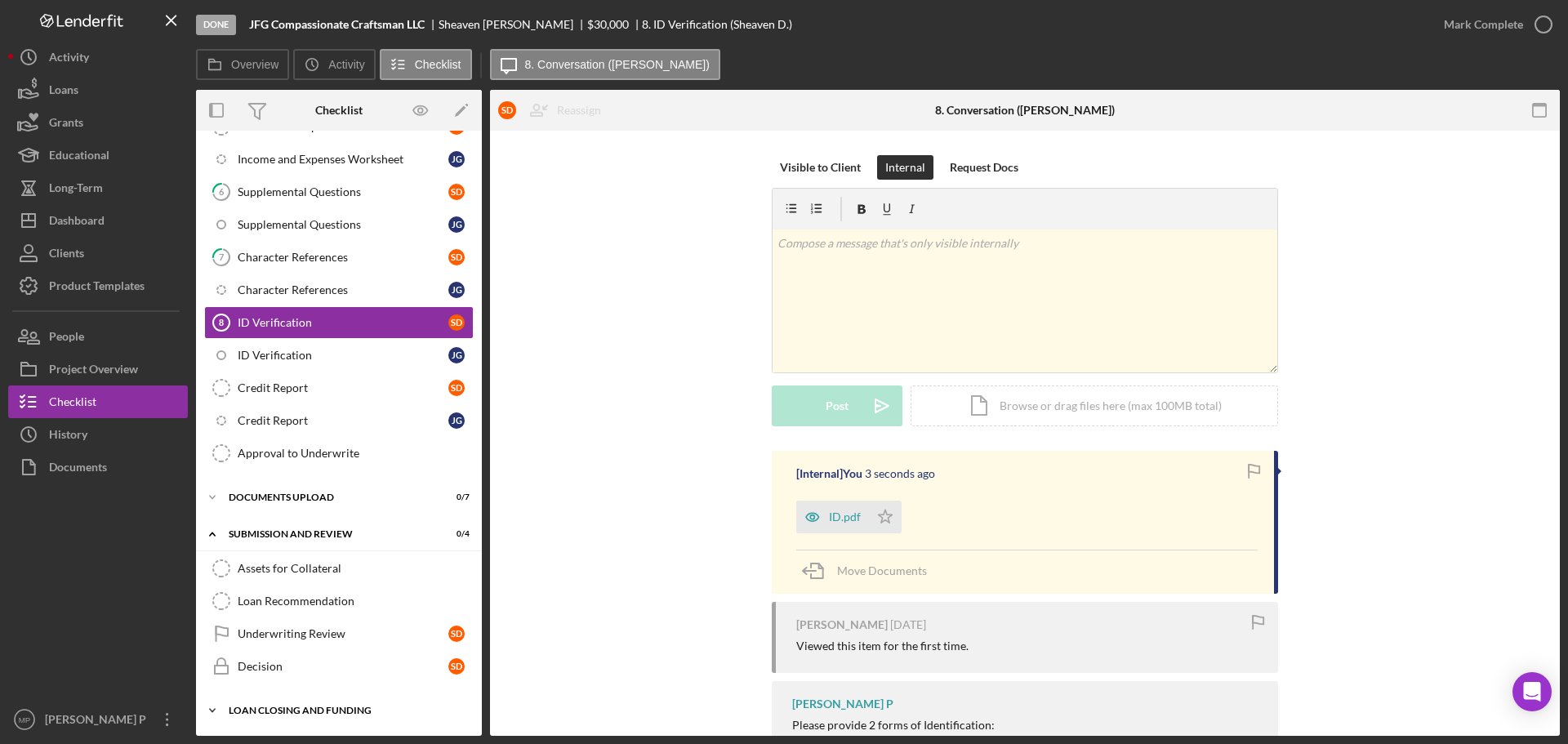
click at [299, 706] on div "LOAN CLOSING AND FUNDING" at bounding box center [345, 711] width 233 height 10
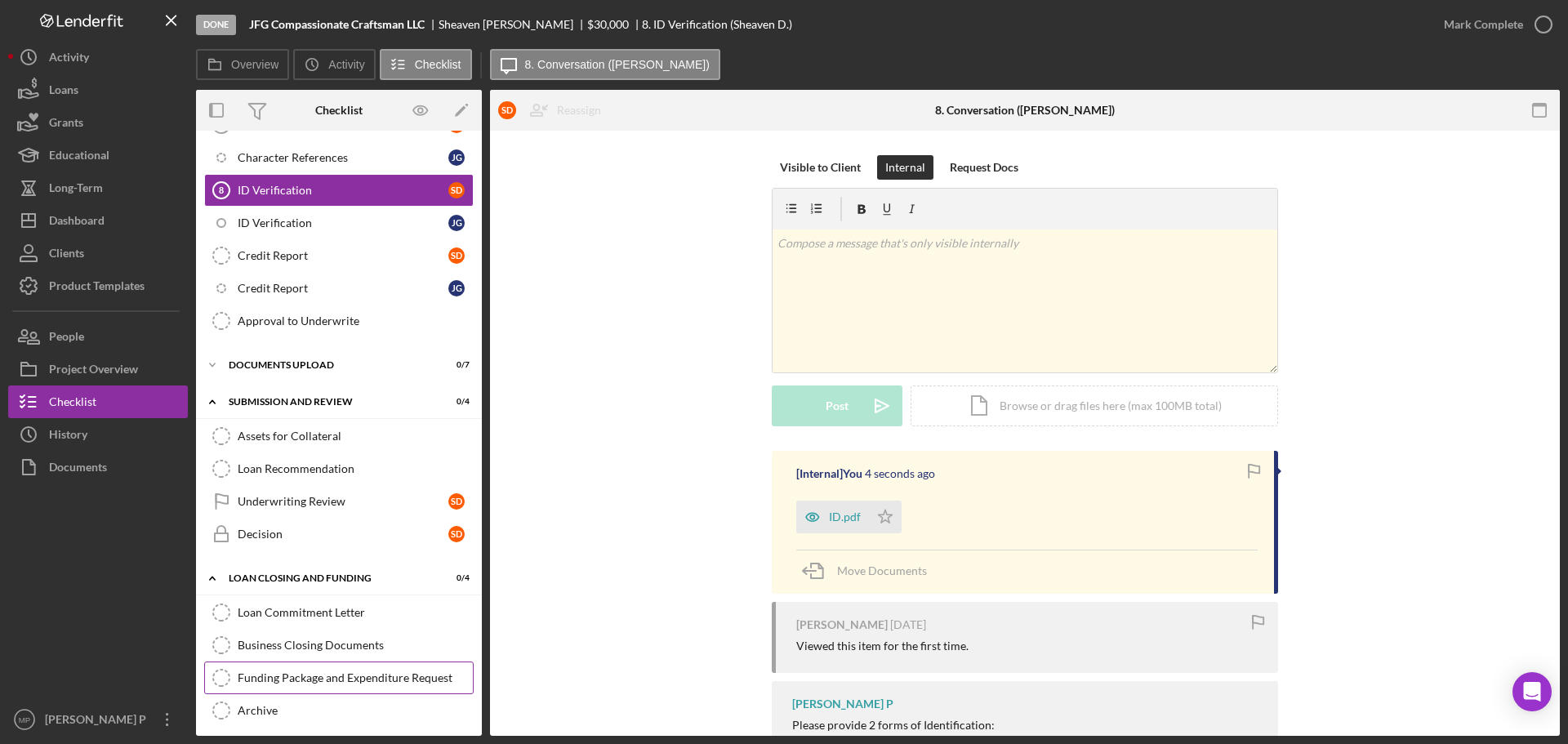
scroll to position [503, 0]
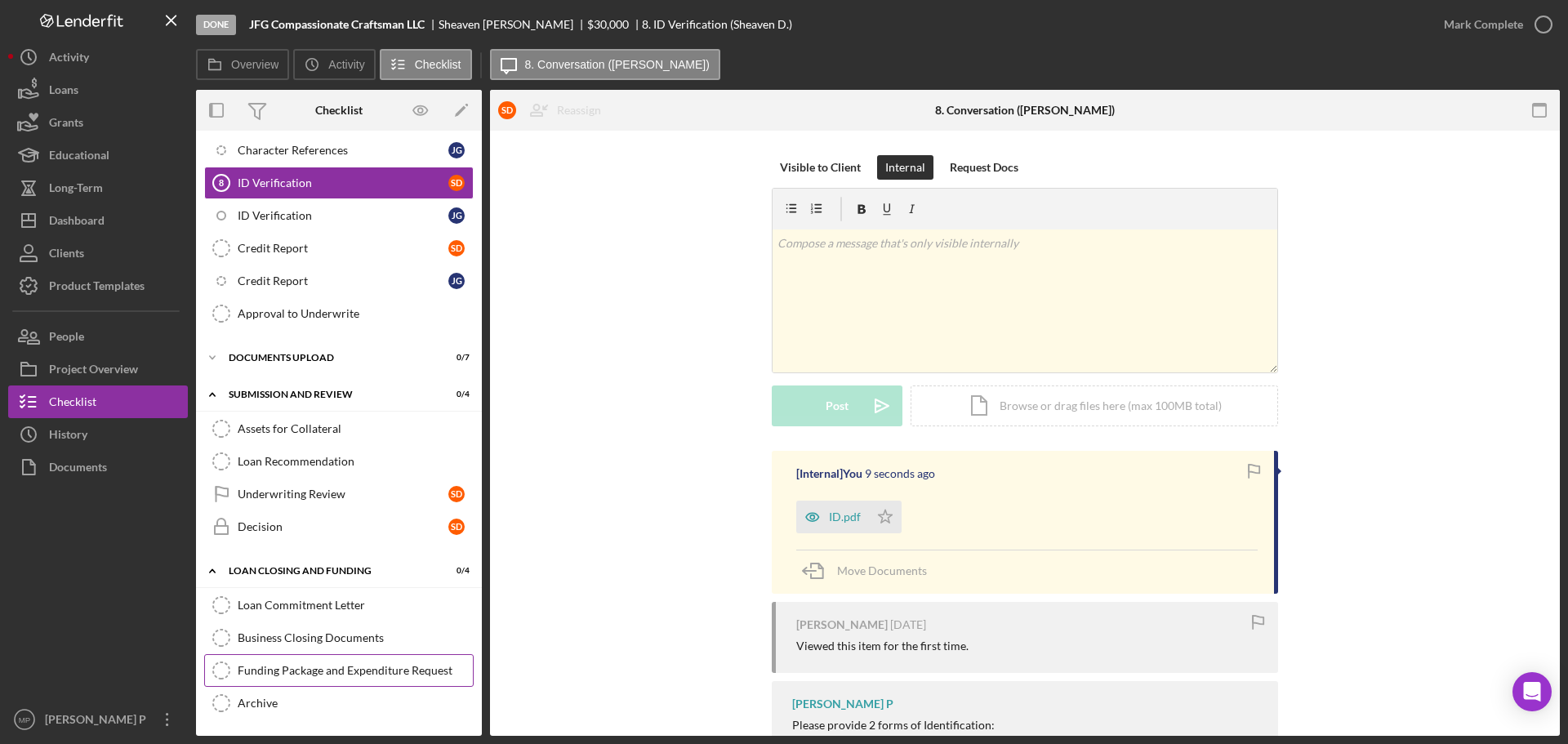
click at [340, 670] on div "Funding Package and Expenditure Request" at bounding box center [355, 670] width 235 height 13
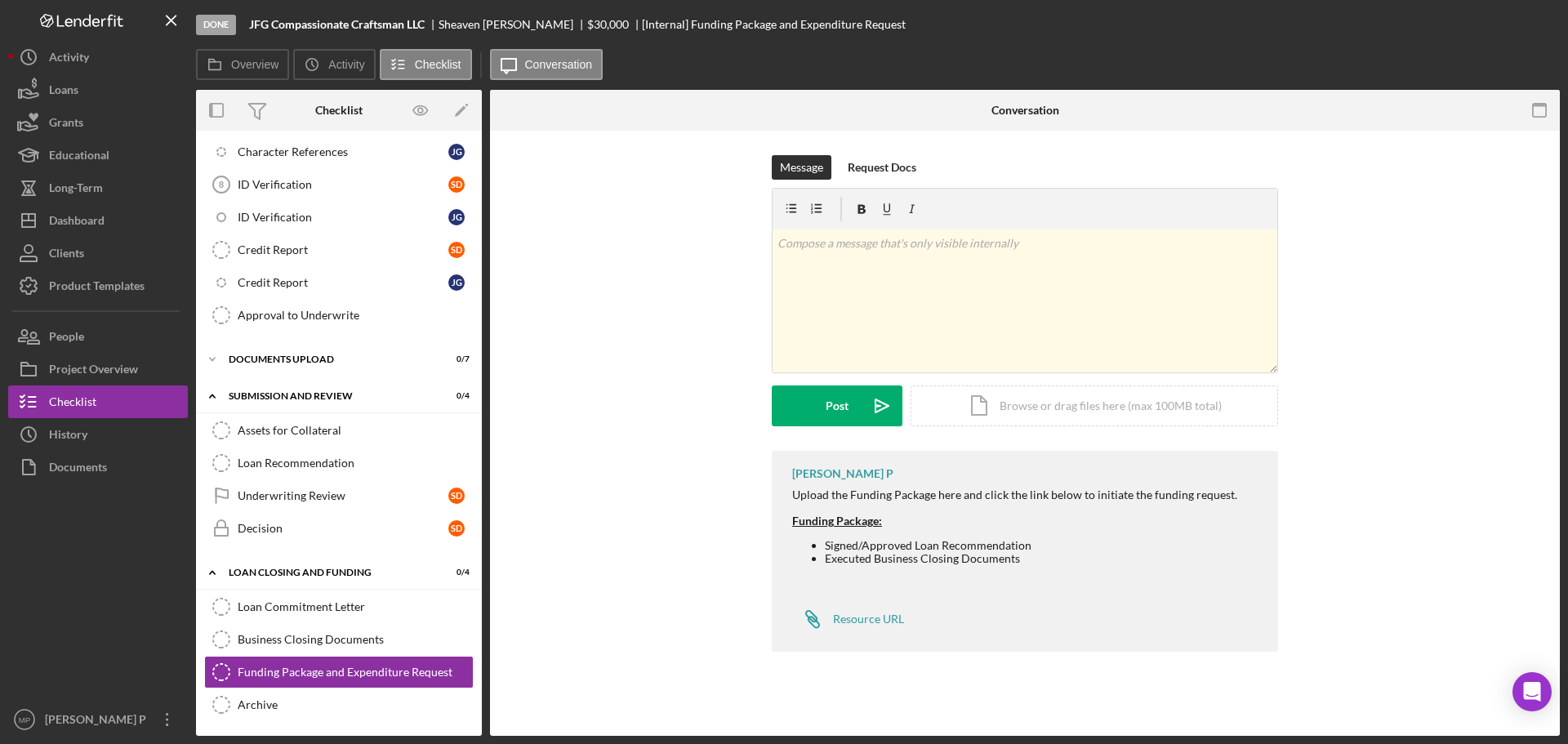
scroll to position [503, 0]
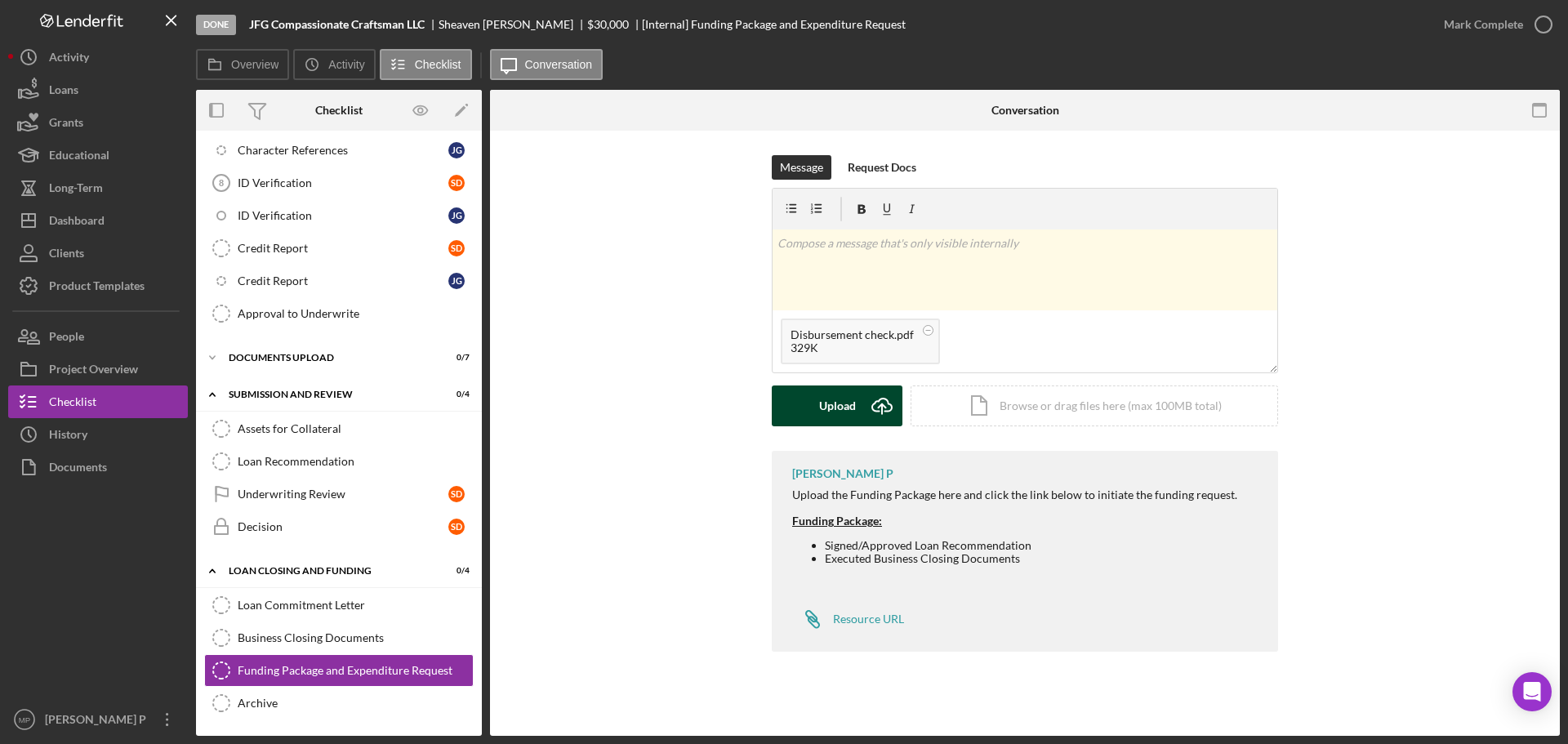
click at [817, 418] on button "Upload Icon/Upload" at bounding box center [837, 406] width 131 height 41
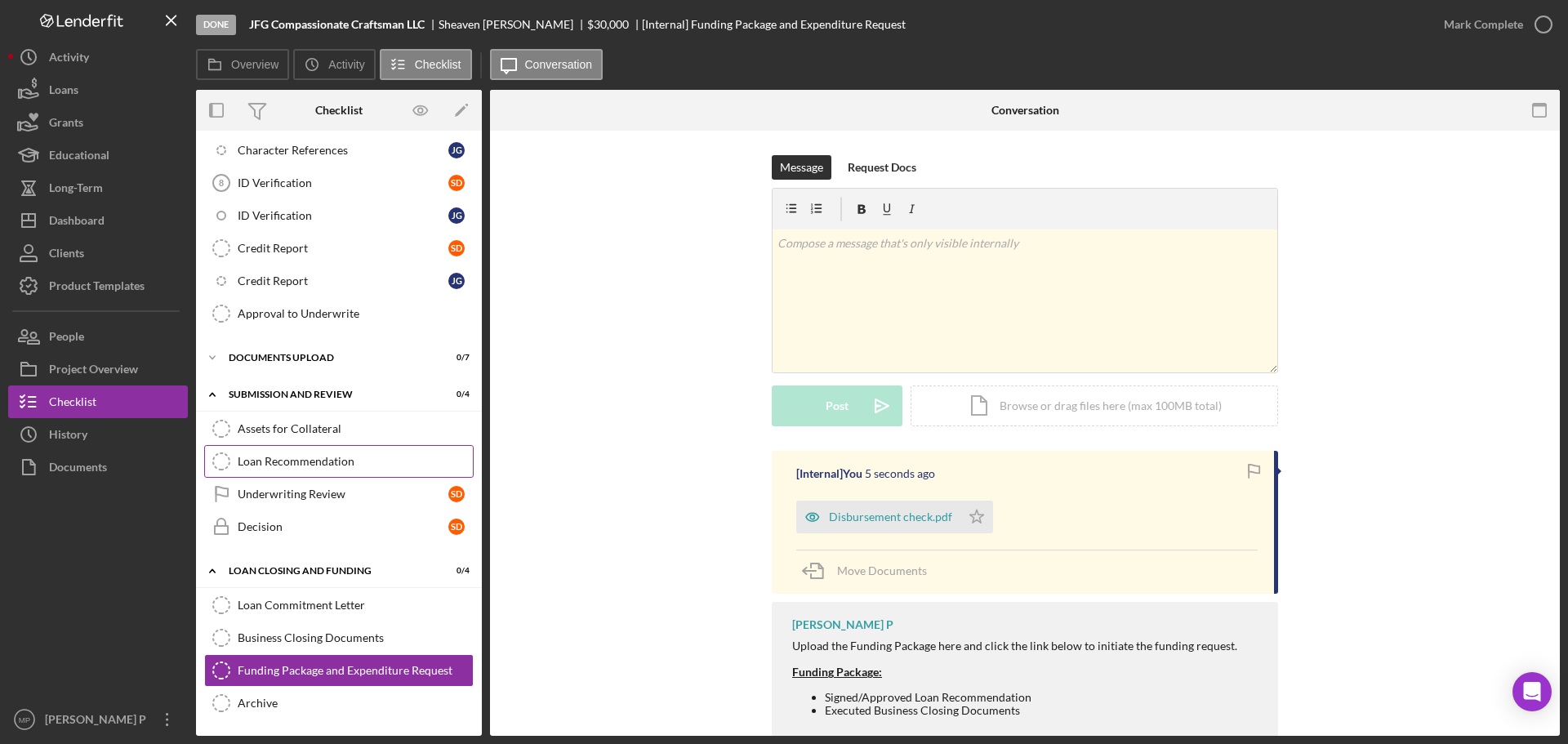
click at [321, 466] on div "Loan Recommendation" at bounding box center [355, 462] width 235 height 13
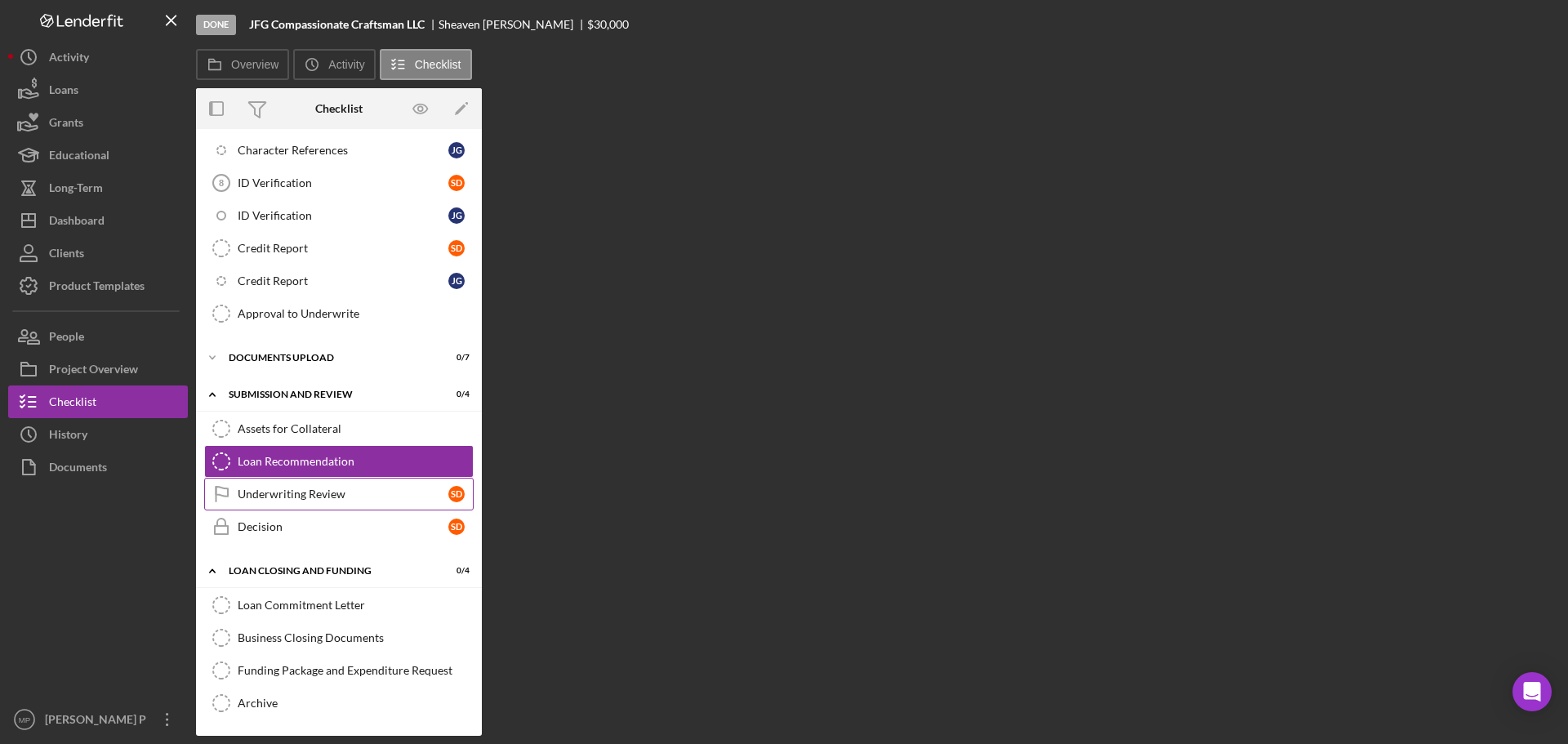
scroll to position [503, 0]
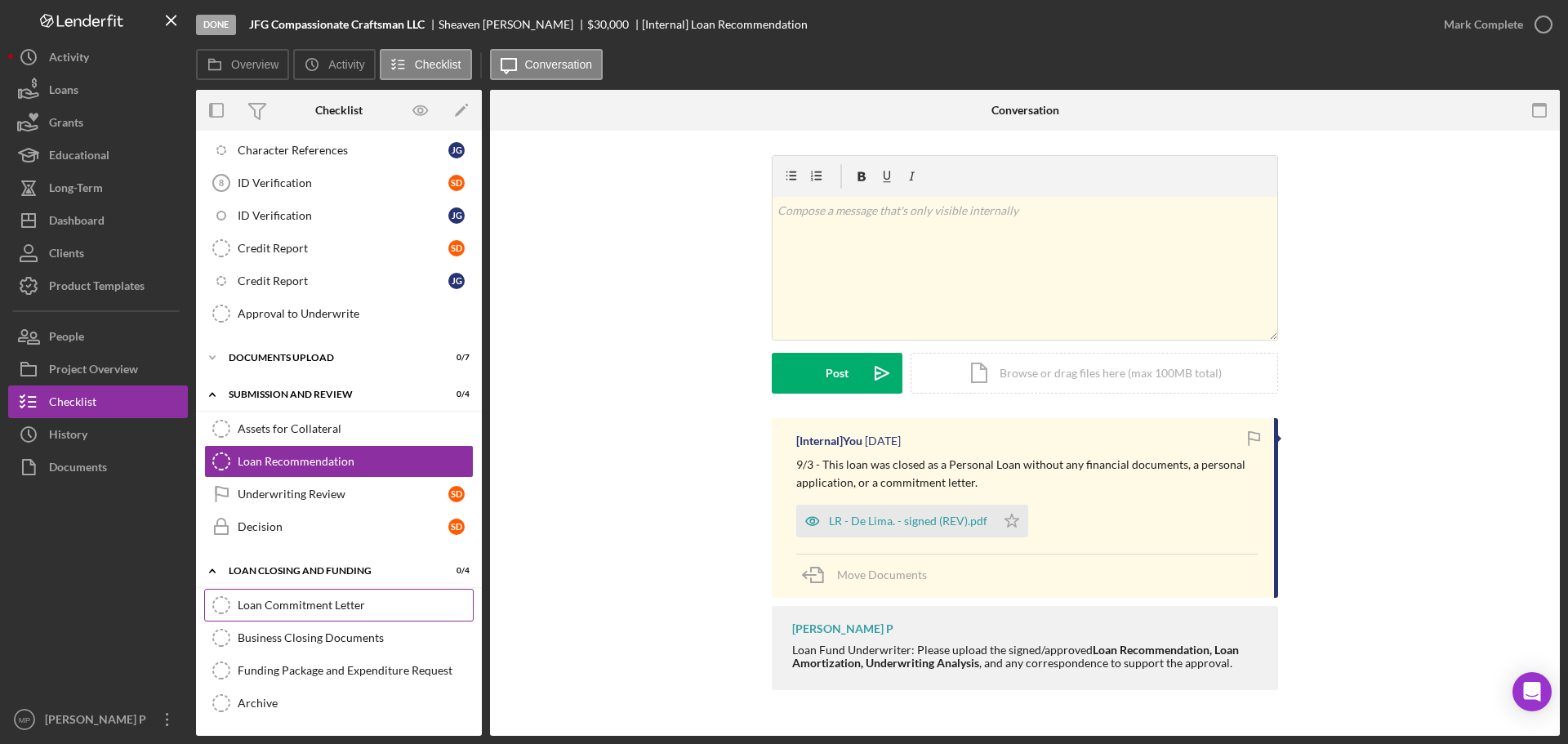
click at [292, 610] on div "Loan Commitment Letter" at bounding box center [355, 605] width 235 height 13
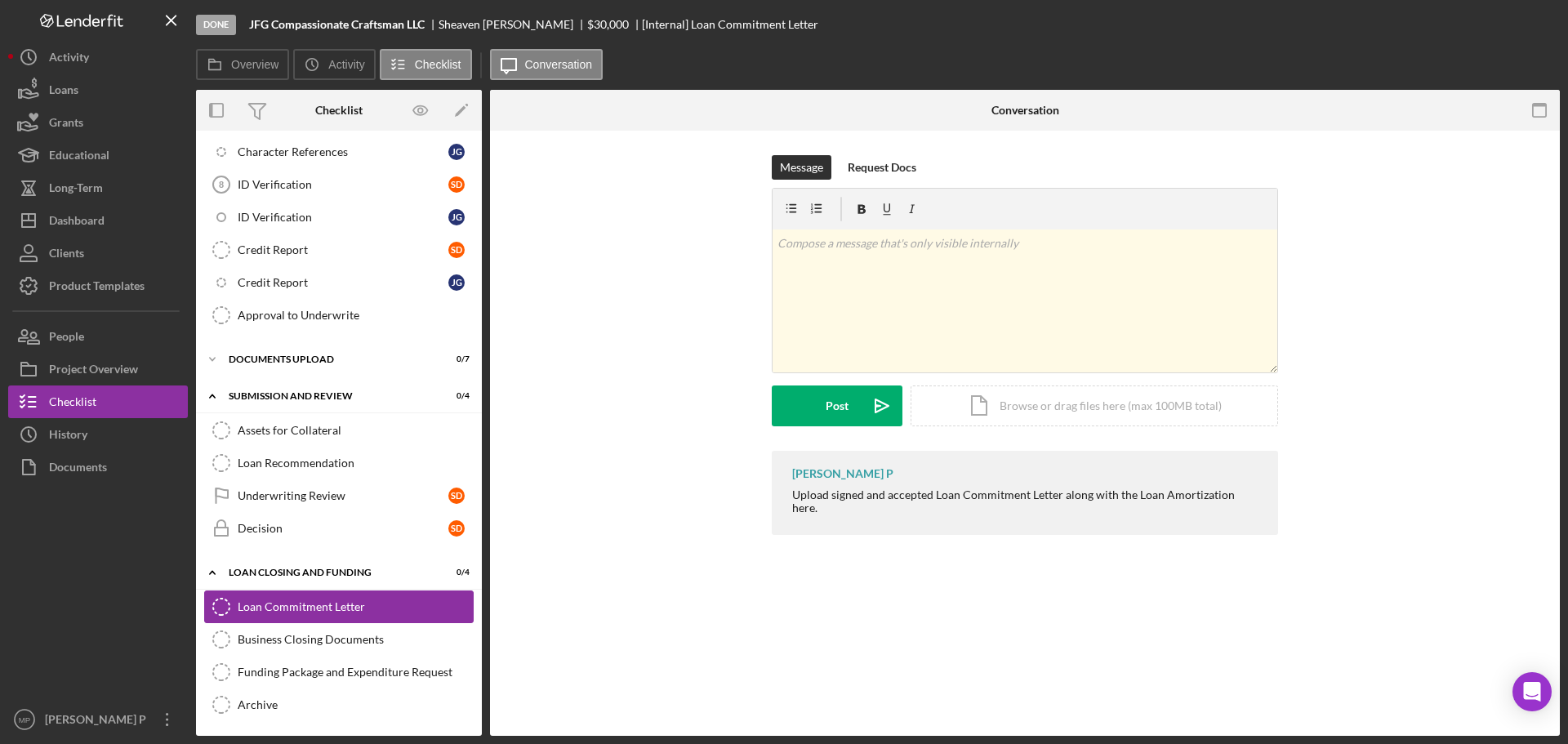
scroll to position [503, 0]
click at [319, 648] on link "Business Closing Documents Business Closing Documents" at bounding box center [339, 637] width 269 height 32
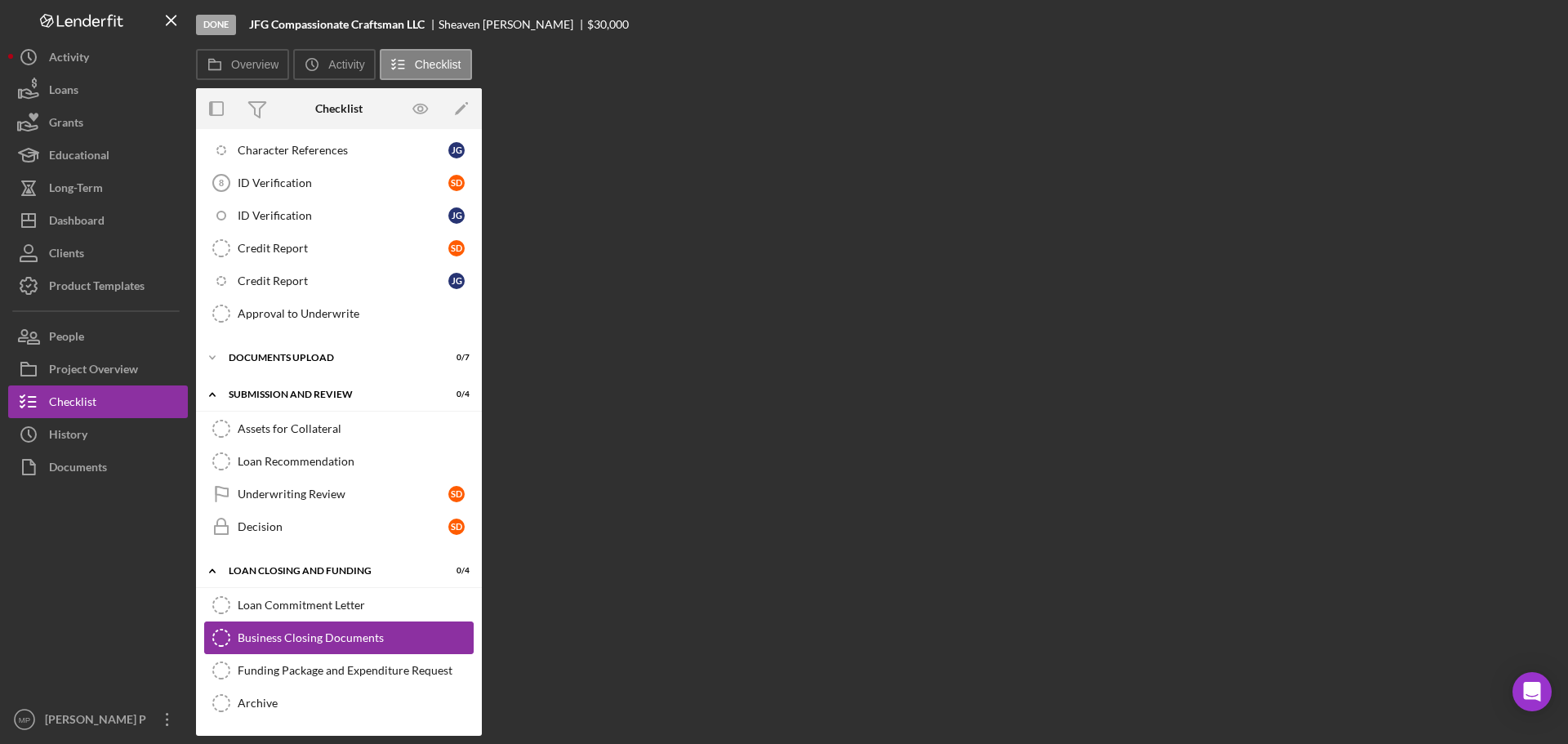
scroll to position [503, 0]
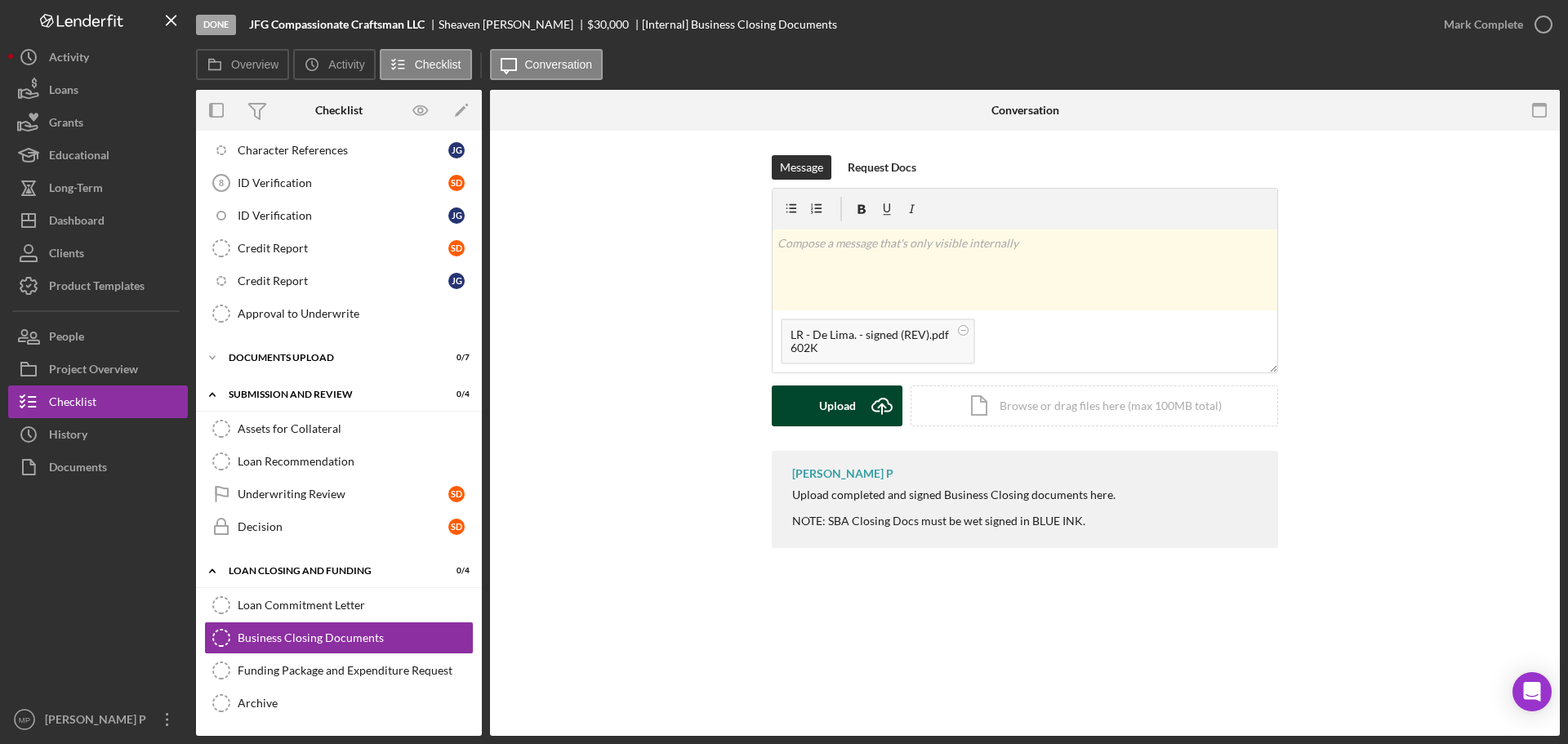
click at [818, 423] on button "Upload Icon/Upload" at bounding box center [837, 406] width 131 height 41
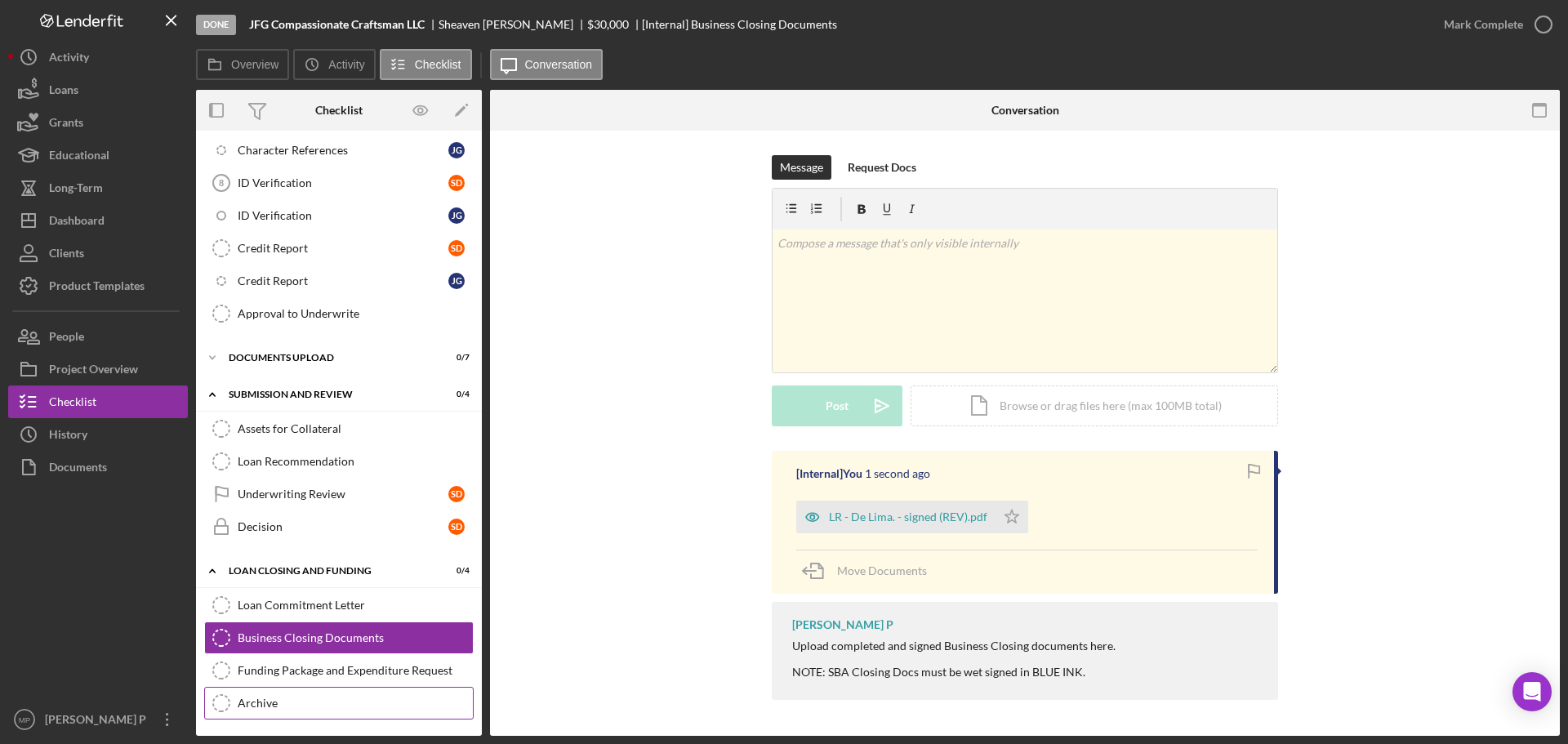
click at [247, 703] on div "Archive" at bounding box center [355, 703] width 235 height 13
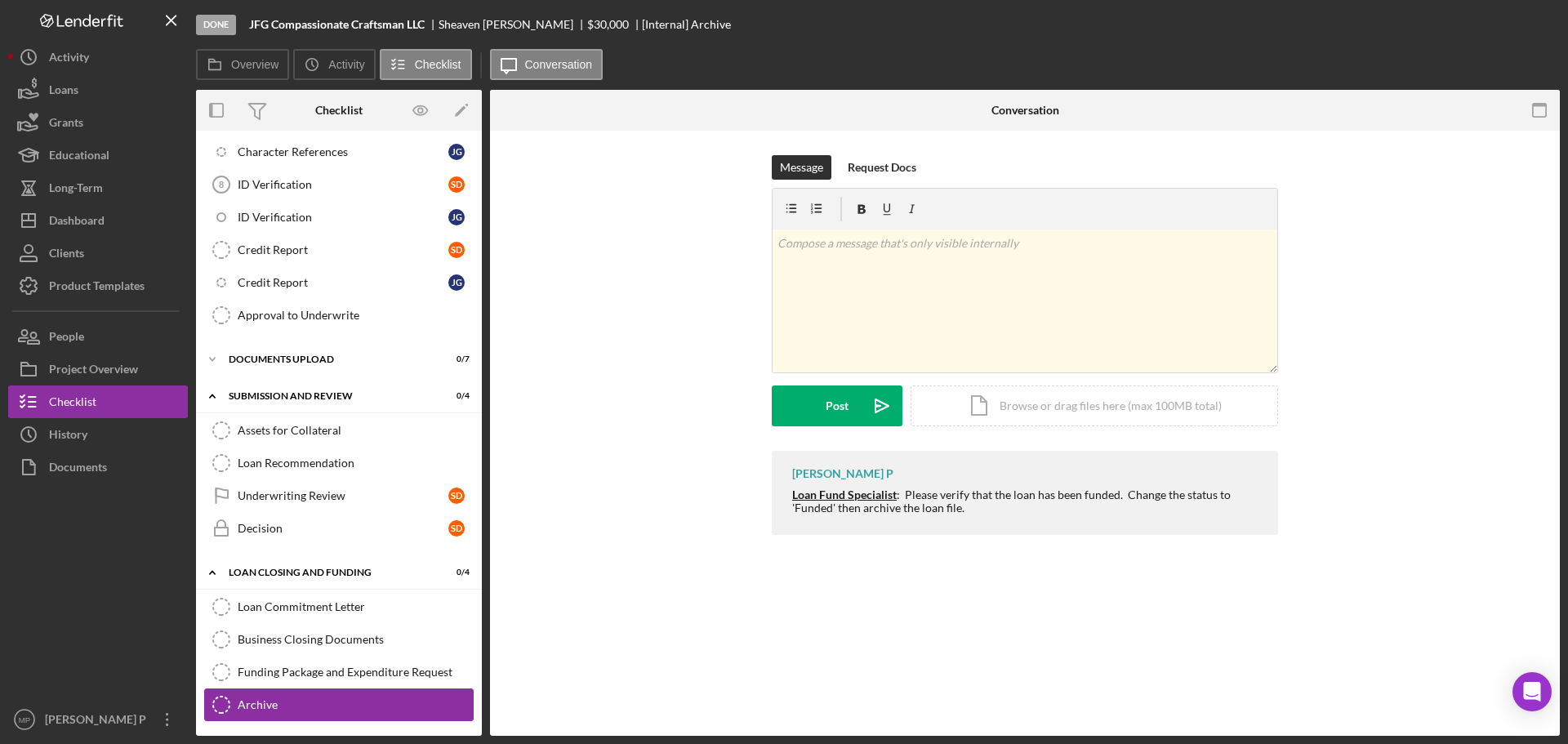
scroll to position [503, 0]
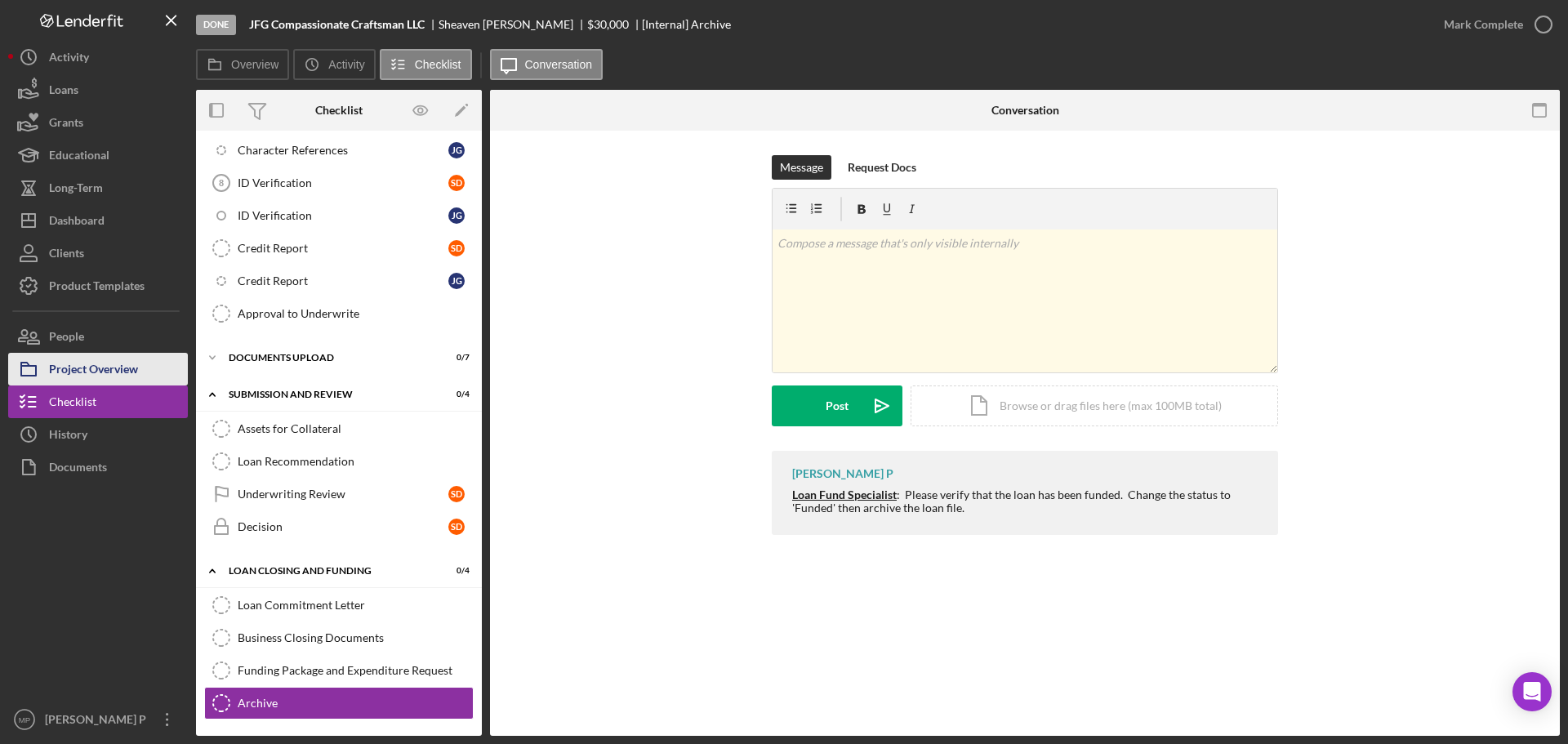
click at [84, 368] on div "Project Overview" at bounding box center [93, 372] width 89 height 37
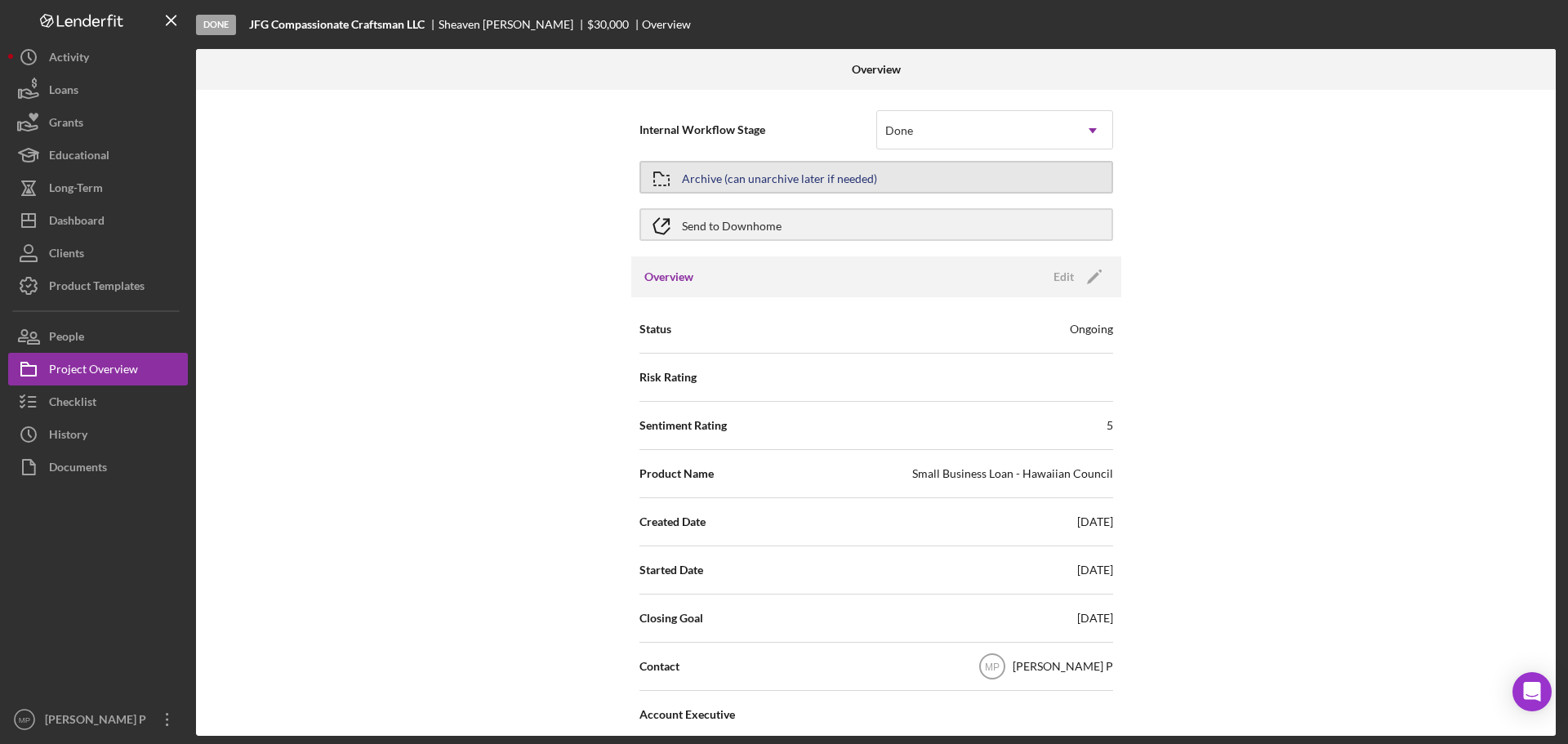
click at [921, 181] on button "Archive (can unarchive later if needed)" at bounding box center [877, 177] width 474 height 32
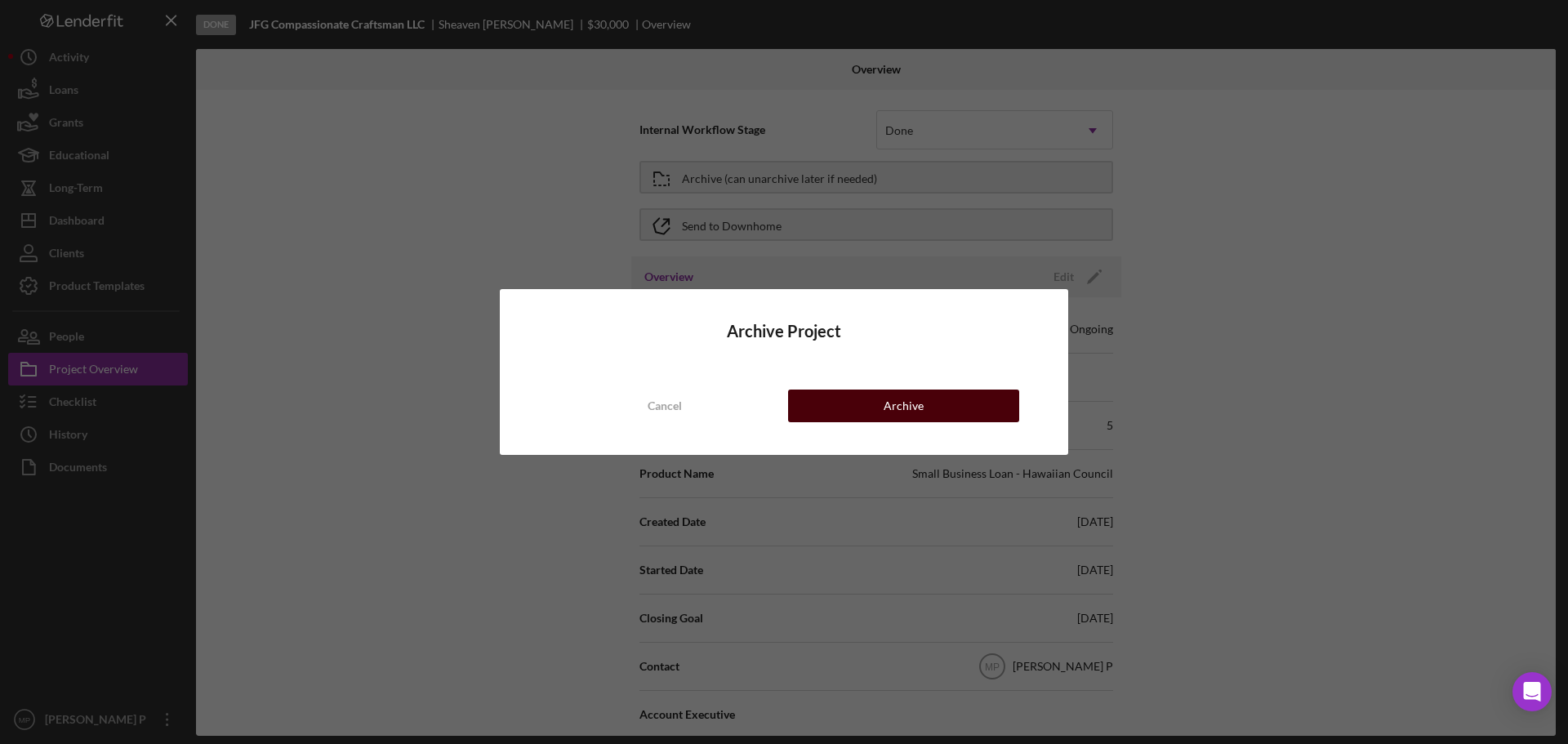
click at [872, 410] on button "Archive" at bounding box center [903, 406] width 231 height 32
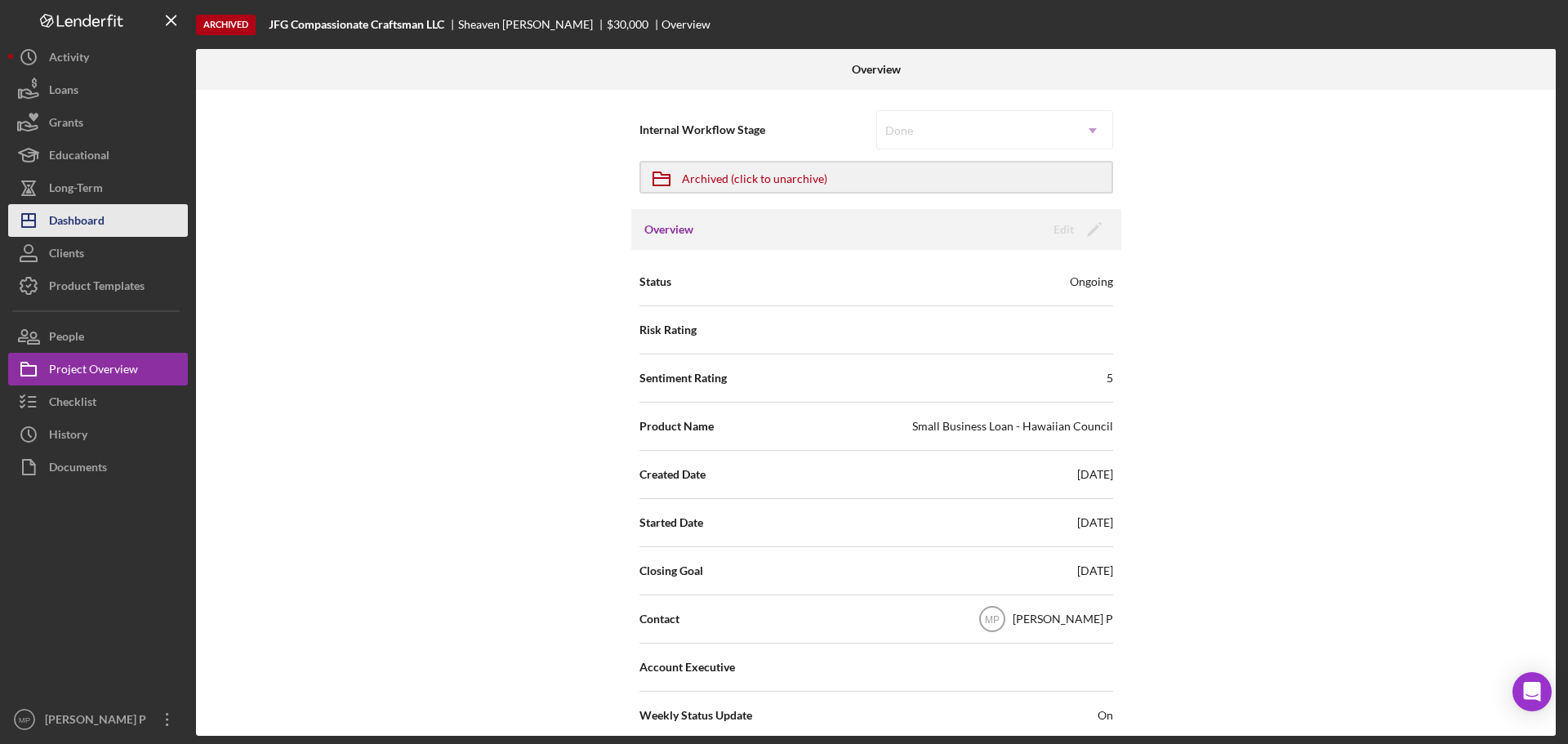
click at [112, 218] on button "Icon/Dashboard Dashboard" at bounding box center [98, 220] width 180 height 32
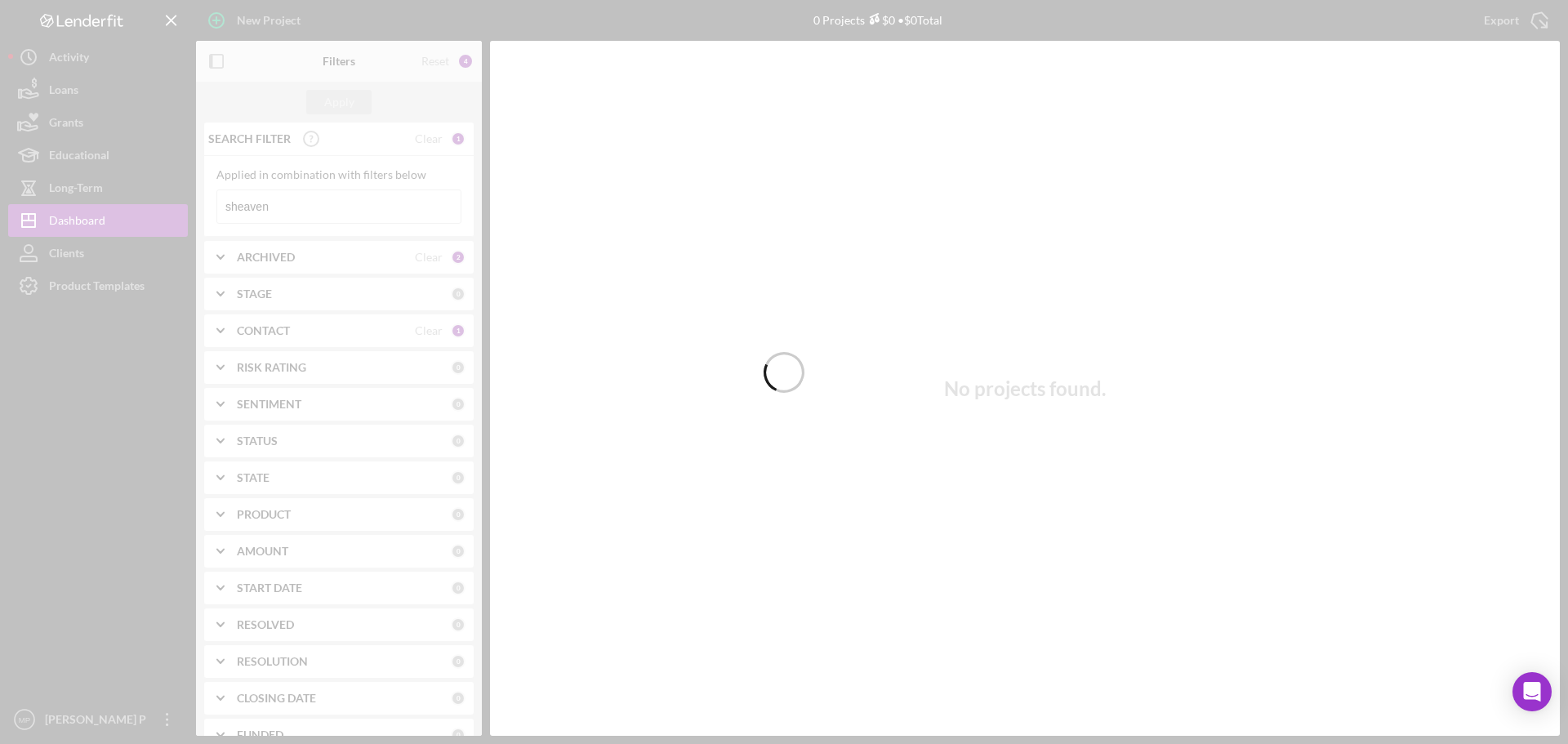
click at [298, 258] on div at bounding box center [784, 372] width 1568 height 744
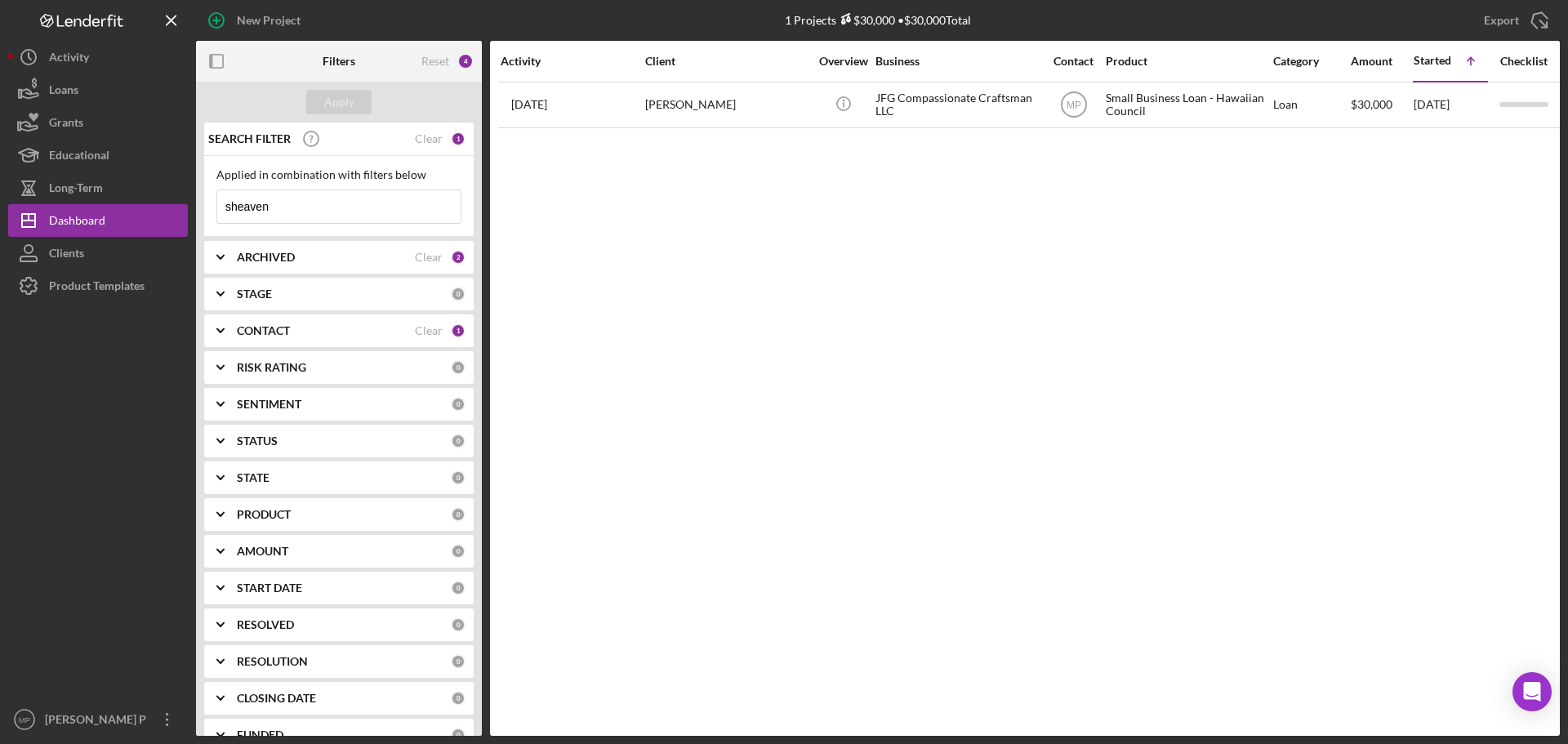
click at [298, 258] on div "ARCHIVED" at bounding box center [325, 257] width 178 height 13
click at [226, 346] on input "Archived" at bounding box center [226, 350] width 17 height 17
checkbox input "false"
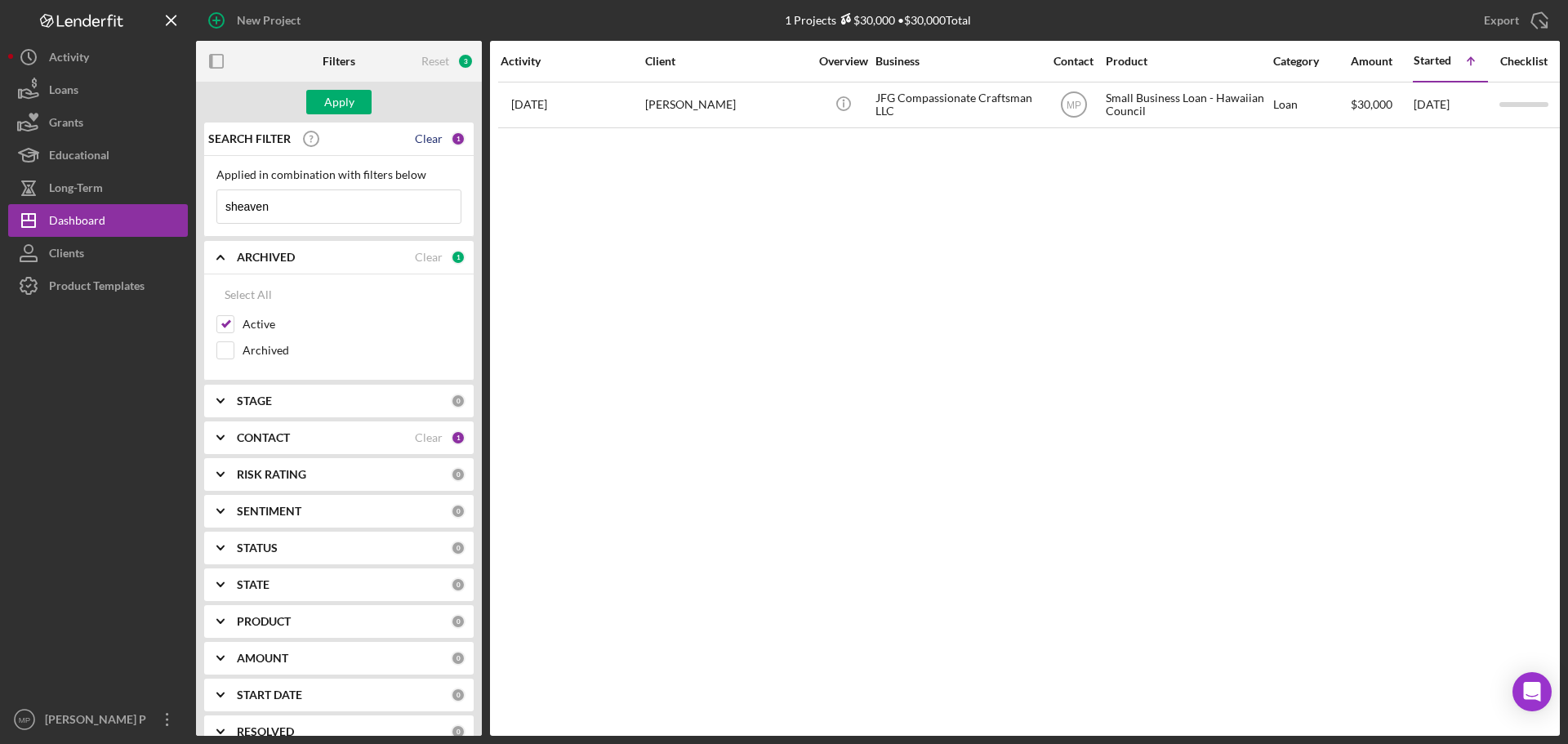
click at [417, 141] on div "Clear" at bounding box center [429, 139] width 28 height 13
click at [340, 102] on div "Apply" at bounding box center [339, 101] width 30 height 25
